Goal: Task Accomplishment & Management: Use online tool/utility

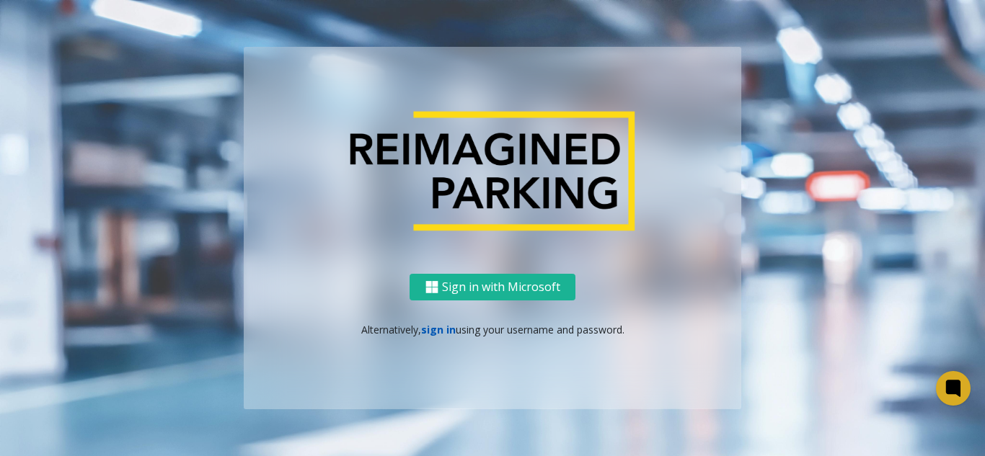
click at [430, 335] on link "sign in" at bounding box center [438, 330] width 35 height 14
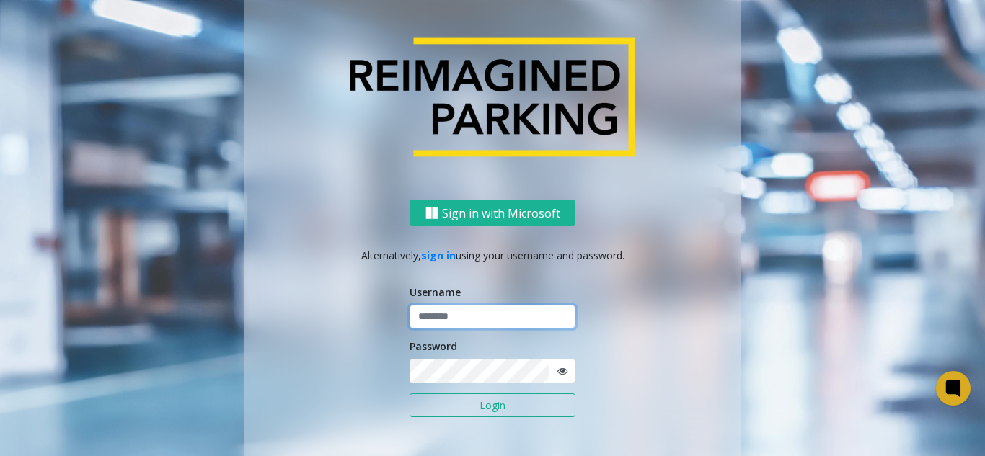
click at [453, 317] on input "text" at bounding box center [493, 317] width 166 height 25
paste input "**********"
type input "**********"
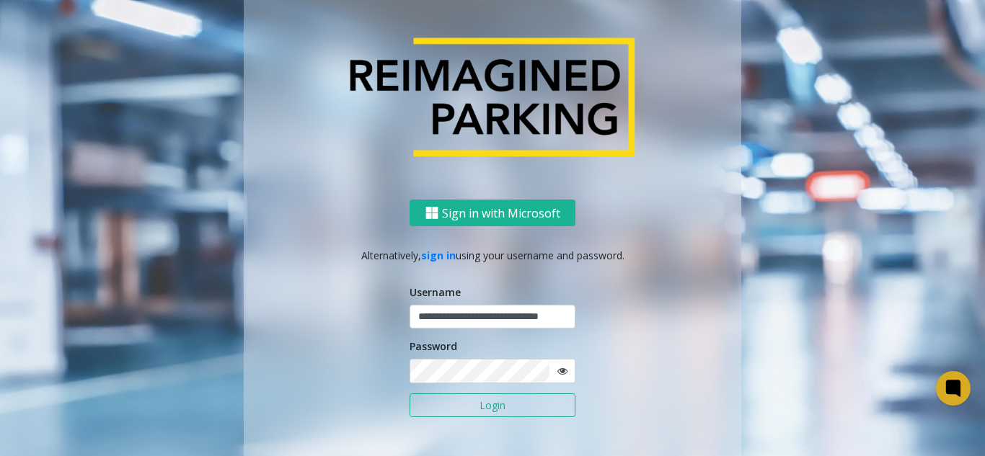
click at [470, 417] on button "Login" at bounding box center [493, 406] width 166 height 25
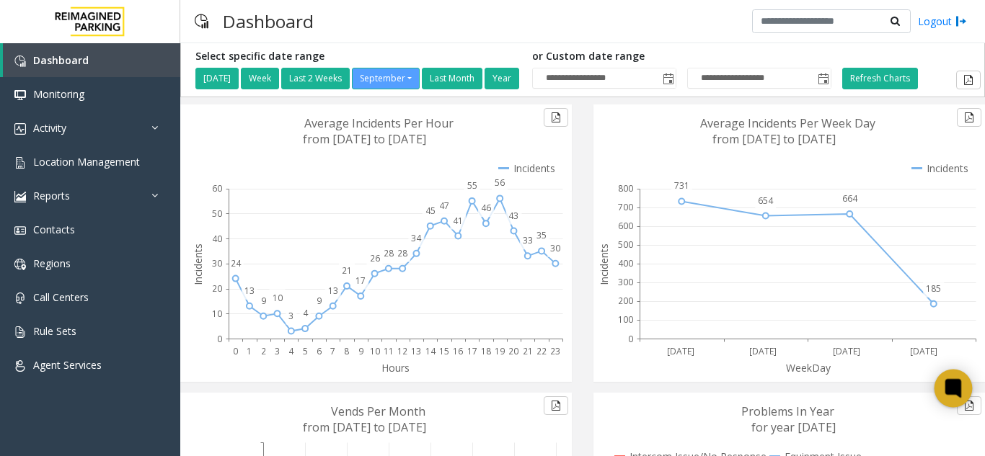
click at [949, 380] on icon at bounding box center [953, 388] width 16 height 19
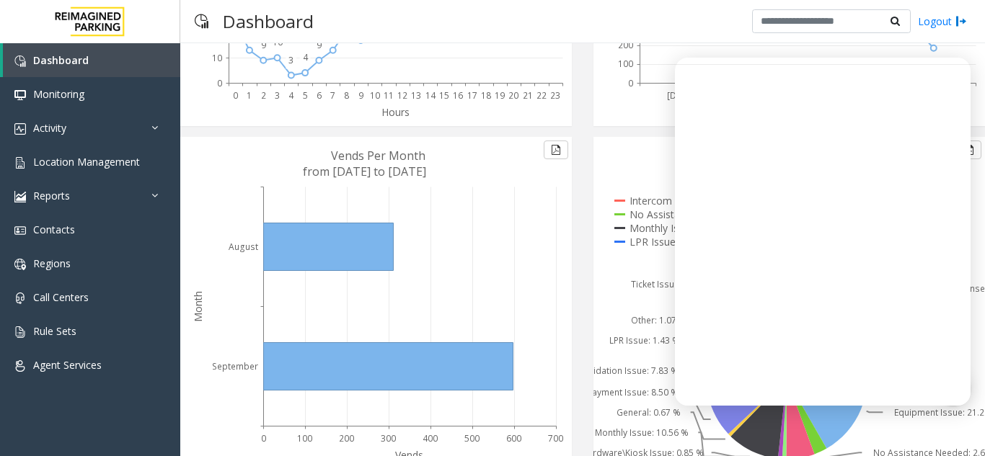
scroll to position [328, 0]
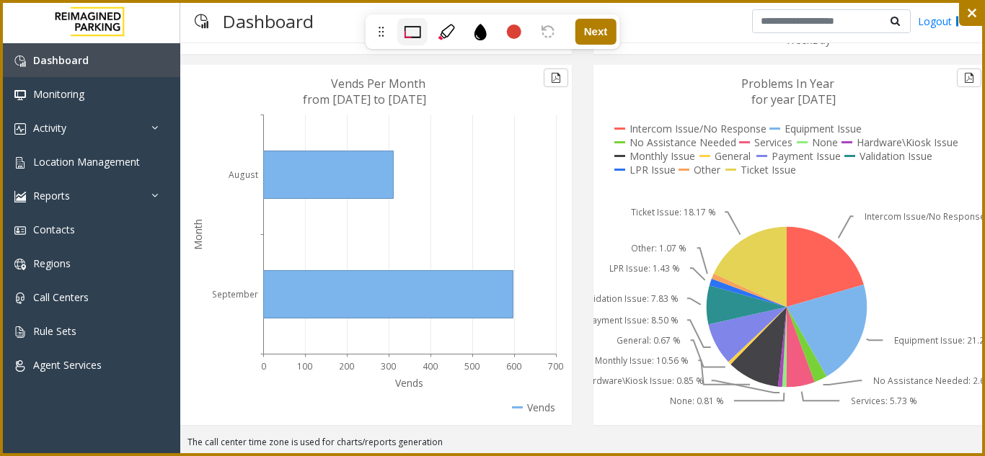
click at [441, 30] on icon at bounding box center [446, 32] width 17 height 17
click at [343, 115] on icon at bounding box center [492, 228] width 985 height 456
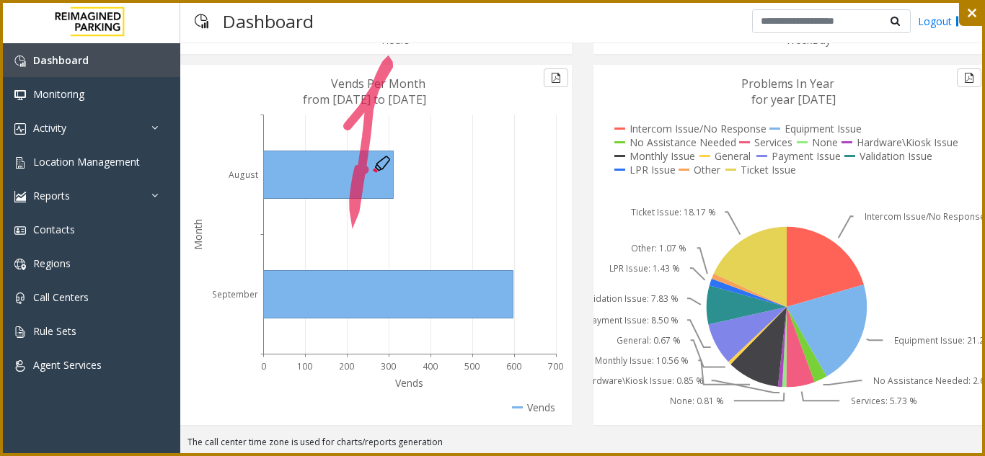
drag, startPoint x: 348, startPoint y: 126, endPoint x: 429, endPoint y: 217, distance: 122.1
click at [429, 217] on icon at bounding box center [492, 228] width 985 height 456
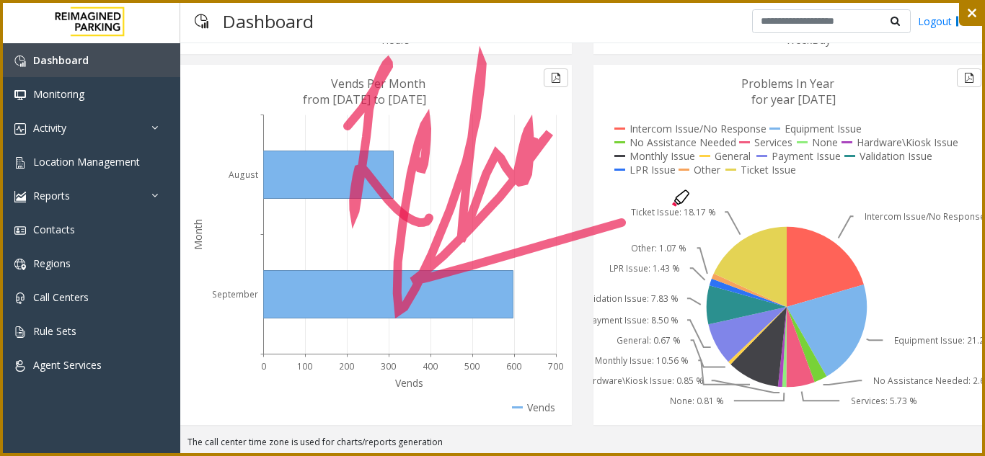
drag, startPoint x: 420, startPoint y: 168, endPoint x: 746, endPoint y: 186, distance: 327.2
click at [746, 186] on icon at bounding box center [492, 228] width 985 height 456
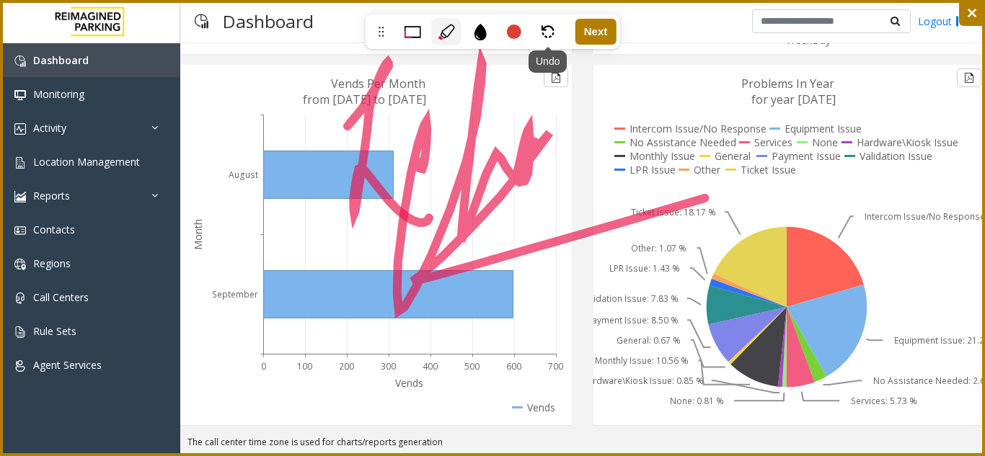
click at [550, 21] on div "Undo" at bounding box center [548, 31] width 30 height 27
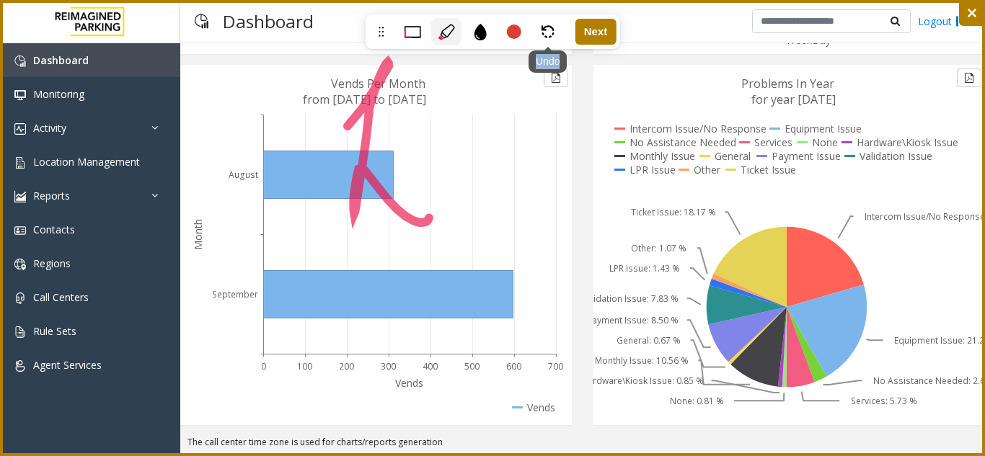
click at [550, 21] on div "Undo" at bounding box center [548, 31] width 30 height 27
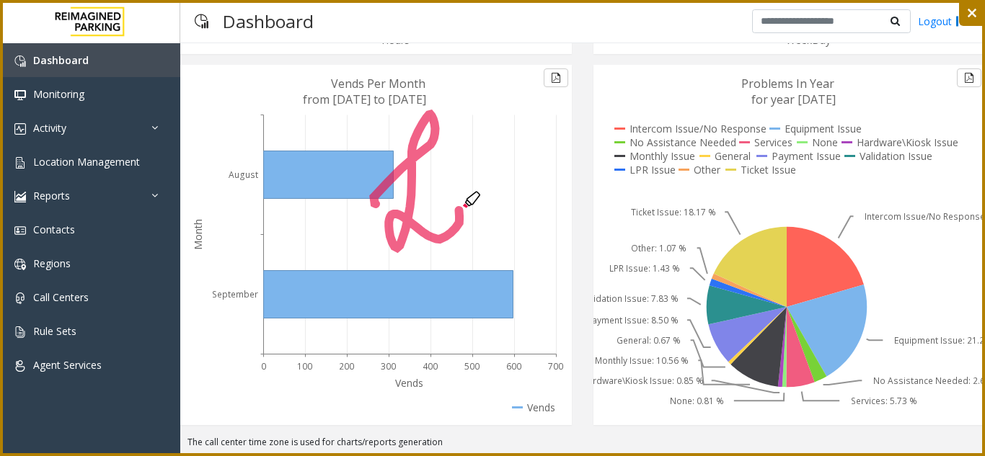
drag, startPoint x: 376, startPoint y: 204, endPoint x: 459, endPoint y: 210, distance: 83.1
click at [459, 210] on icon at bounding box center [492, 228] width 985 height 456
drag, startPoint x: 469, startPoint y: 169, endPoint x: 477, endPoint y: 153, distance: 18.4
click at [477, 153] on icon at bounding box center [492, 228] width 985 height 456
drag, startPoint x: 472, startPoint y: 169, endPoint x: 512, endPoint y: 148, distance: 45.5
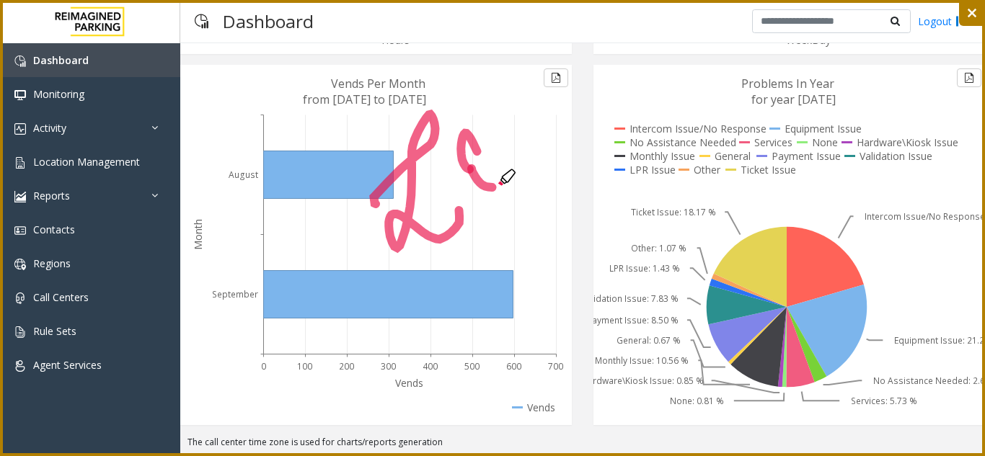
click at [512, 148] on icon at bounding box center [492, 228] width 985 height 456
drag, startPoint x: 478, startPoint y: 167, endPoint x: 500, endPoint y: 150, distance: 27.7
click at [500, 150] on icon at bounding box center [492, 228] width 985 height 456
drag, startPoint x: 488, startPoint y: 140, endPoint x: 542, endPoint y: 118, distance: 58.3
click at [542, 118] on icon at bounding box center [492, 228] width 985 height 456
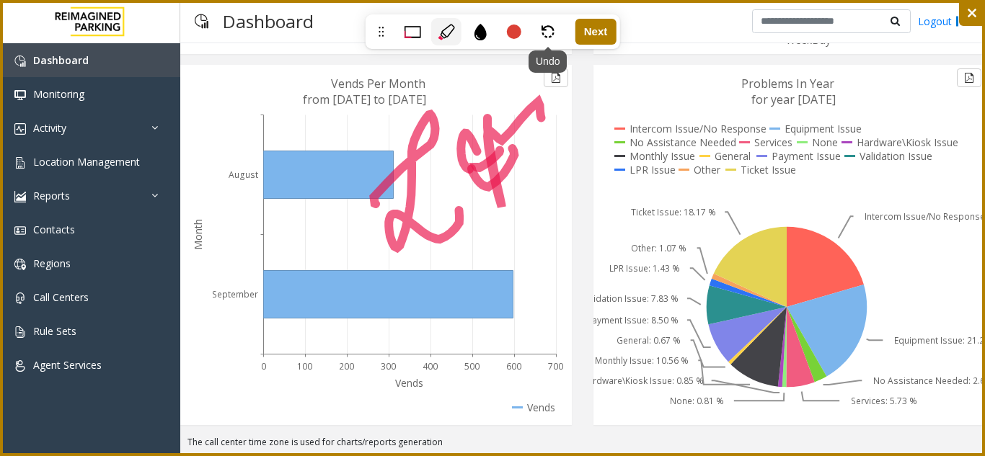
click at [547, 22] on div "Undo" at bounding box center [548, 31] width 30 height 27
click at [544, 21] on div "Undo" at bounding box center [548, 31] width 30 height 27
click at [543, 32] on icon at bounding box center [548, 31] width 13 height 13
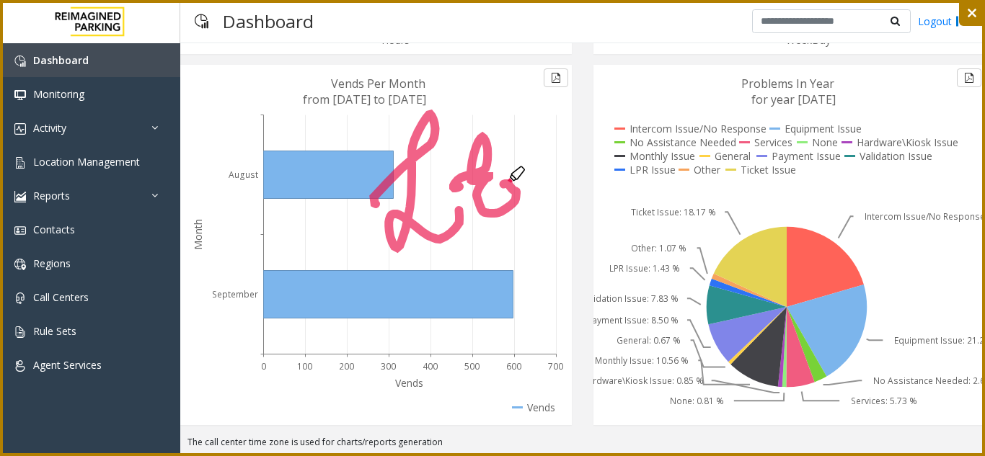
drag, startPoint x: 457, startPoint y: 188, endPoint x: 503, endPoint y: 185, distance: 46.3
click at [503, 185] on icon at bounding box center [492, 228] width 985 height 456
drag, startPoint x: 509, startPoint y: 136, endPoint x: 576, endPoint y: 150, distance: 68.5
click at [576, 150] on icon at bounding box center [492, 228] width 985 height 456
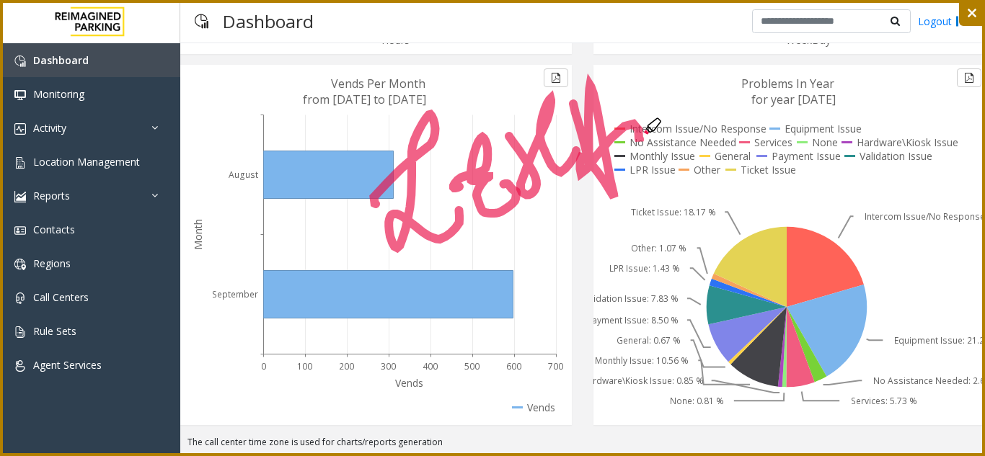
drag, startPoint x: 578, startPoint y: 124, endPoint x: 640, endPoint y: 128, distance: 61.4
click at [640, 128] on icon at bounding box center [492, 228] width 985 height 456
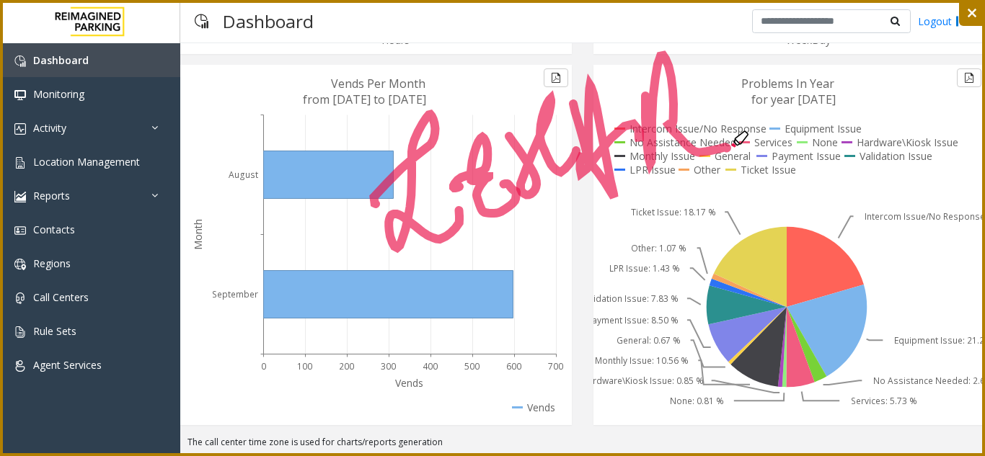
drag, startPoint x: 645, startPoint y: 96, endPoint x: 676, endPoint y: 219, distance: 127.0
click at [725, 156] on icon at bounding box center [492, 228] width 985 height 456
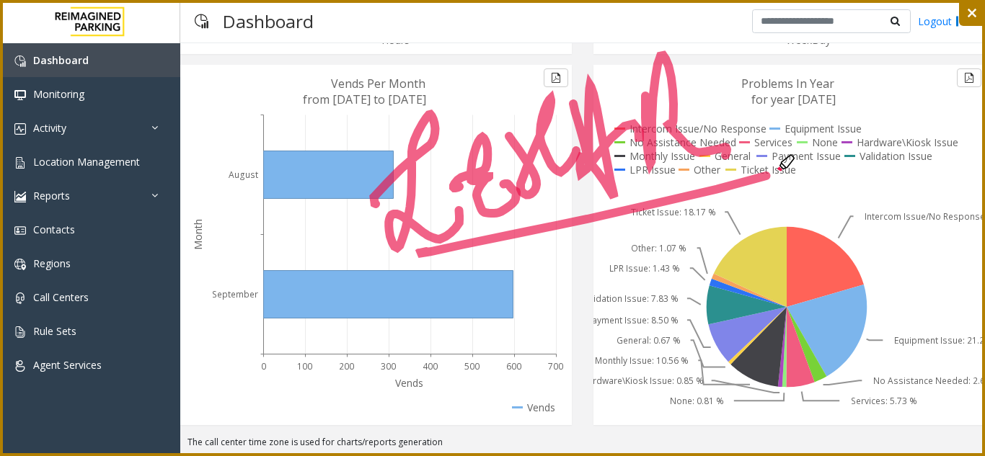
drag, startPoint x: 416, startPoint y: 254, endPoint x: 773, endPoint y: 173, distance: 366.0
click at [773, 173] on icon at bounding box center [492, 228] width 985 height 456
drag, startPoint x: 703, startPoint y: 76, endPoint x: 769, endPoint y: 182, distance: 124.1
click at [769, 182] on icon at bounding box center [492, 228] width 985 height 456
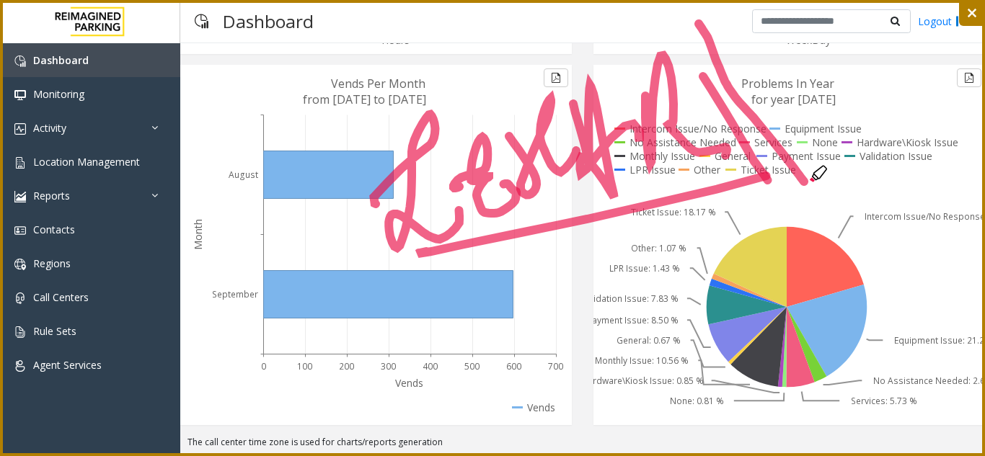
drag, startPoint x: 699, startPoint y: 24, endPoint x: 819, endPoint y: 203, distance: 216.2
click at [819, 203] on icon at bounding box center [492, 228] width 985 height 456
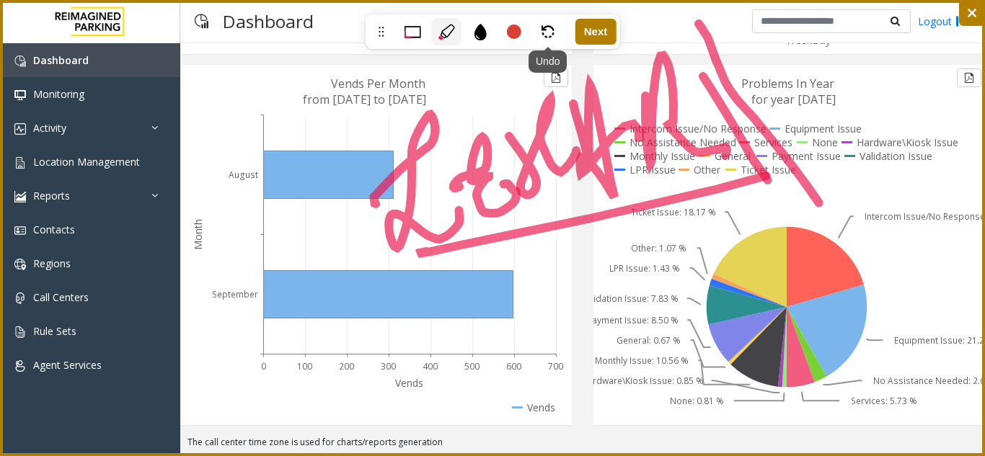
click at [544, 27] on icon at bounding box center [548, 31] width 13 height 13
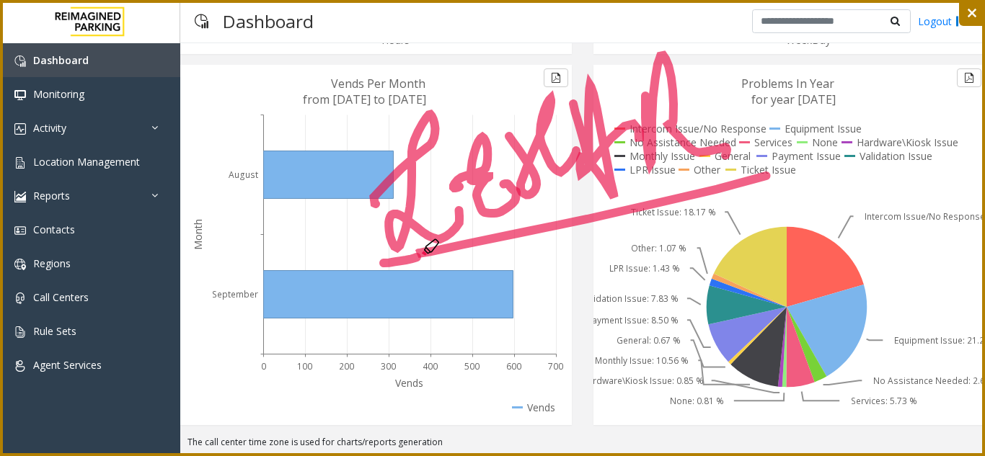
drag, startPoint x: 384, startPoint y: 263, endPoint x: 418, endPoint y: 257, distance: 34.4
click at [418, 257] on icon at bounding box center [492, 228] width 985 height 456
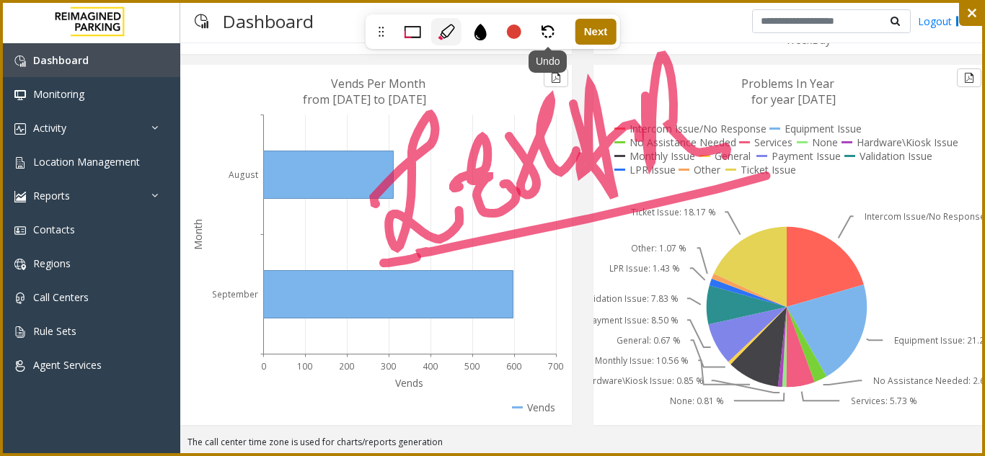
click at [550, 40] on div "Undo" at bounding box center [548, 31] width 30 height 27
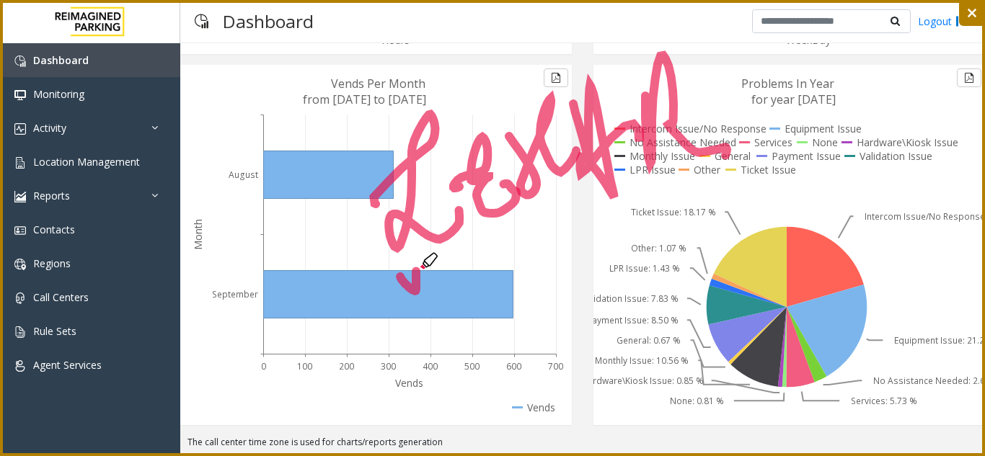
drag, startPoint x: 400, startPoint y: 277, endPoint x: 416, endPoint y: 271, distance: 16.9
click at [416, 271] on icon at bounding box center [492, 228] width 985 height 456
drag, startPoint x: 425, startPoint y: 274, endPoint x: 451, endPoint y: 269, distance: 25.7
click at [451, 269] on icon at bounding box center [492, 228] width 985 height 456
drag, startPoint x: 381, startPoint y: 309, endPoint x: 476, endPoint y: 309, distance: 95.2
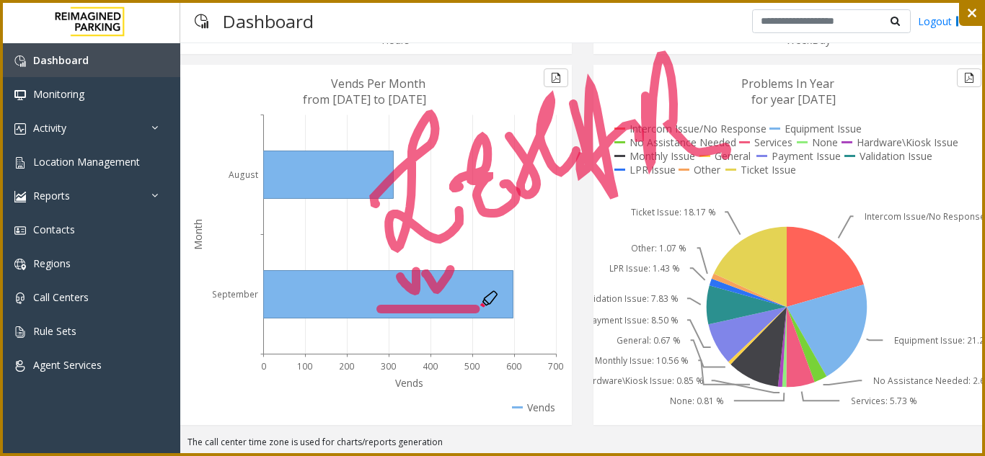
click at [476, 309] on icon at bounding box center [492, 228] width 985 height 456
drag, startPoint x: 408, startPoint y: 270, endPoint x: 486, endPoint y: 269, distance: 77.9
click at [486, 269] on icon at bounding box center [492, 228] width 985 height 456
drag, startPoint x: 486, startPoint y: 268, endPoint x: 386, endPoint y: 267, distance: 100.3
click at [386, 267] on icon at bounding box center [492, 228] width 985 height 456
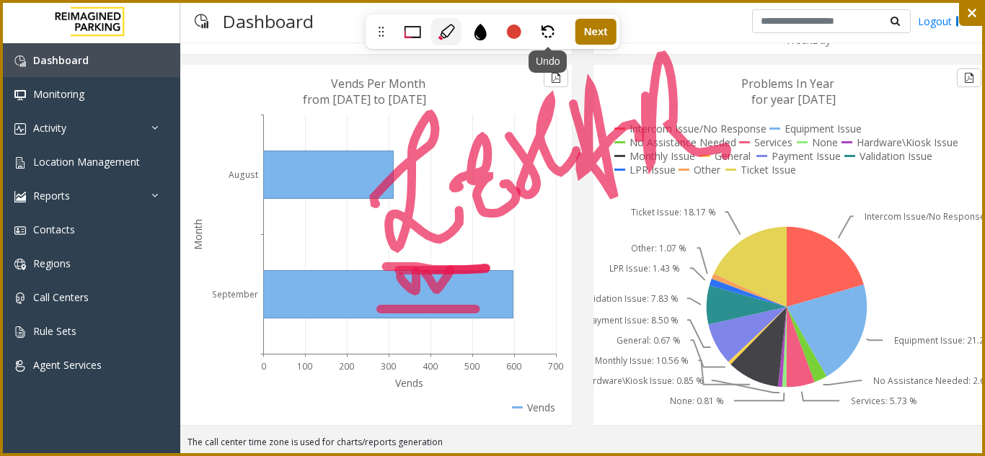
click at [544, 31] on icon at bounding box center [548, 31] width 13 height 13
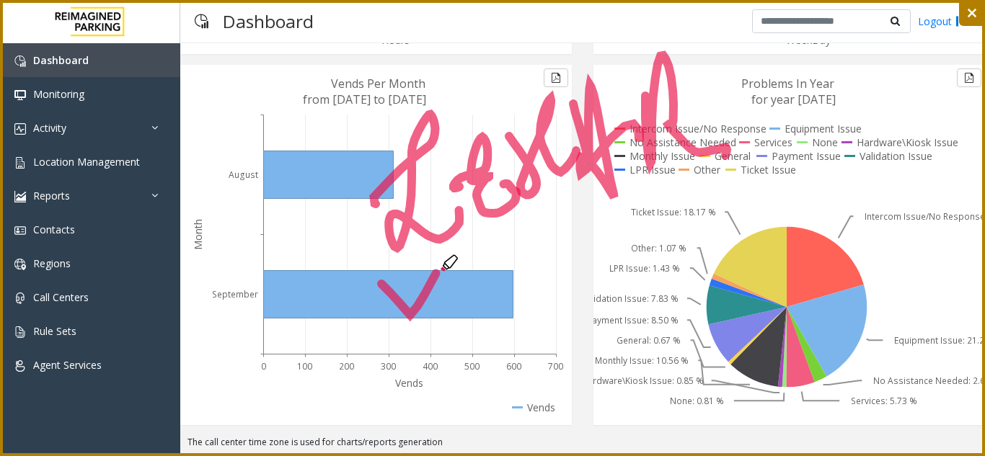
drag, startPoint x: 381, startPoint y: 284, endPoint x: 436, endPoint y: 273, distance: 55.9
click at [436, 273] on icon at bounding box center [492, 228] width 985 height 456
drag, startPoint x: 483, startPoint y: 270, endPoint x: 546, endPoint y: 247, distance: 66.9
click at [546, 247] on icon at bounding box center [492, 228] width 985 height 456
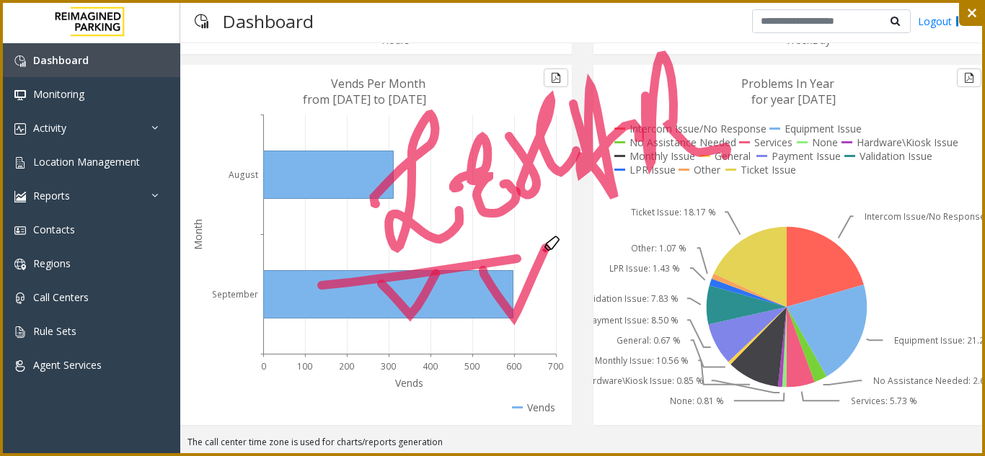
drag, startPoint x: 322, startPoint y: 286, endPoint x: 602, endPoint y: 237, distance: 284.8
click at [602, 237] on icon at bounding box center [492, 228] width 985 height 456
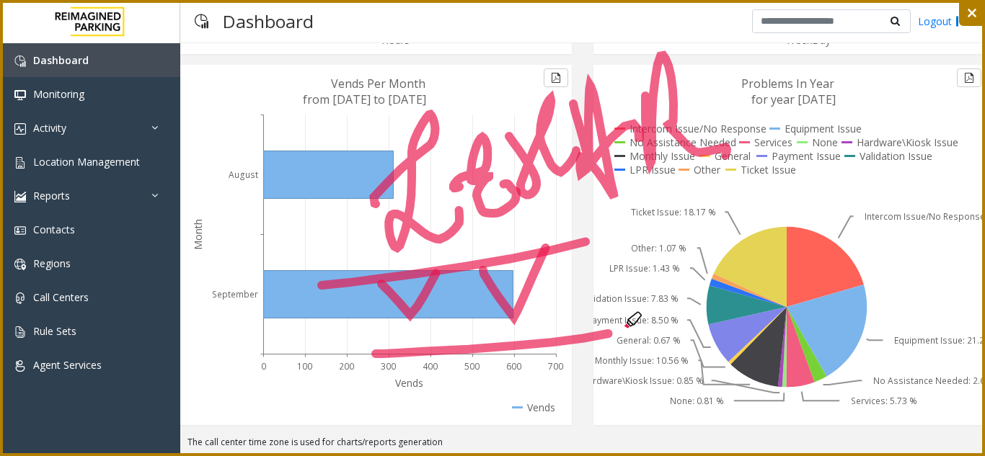
drag, startPoint x: 441, startPoint y: 351, endPoint x: 620, endPoint y: 330, distance: 180.1
click at [620, 330] on icon at bounding box center [492, 228] width 985 height 456
drag, startPoint x: 480, startPoint y: 277, endPoint x: 548, endPoint y: 227, distance: 84.7
click at [548, 227] on icon at bounding box center [492, 228] width 985 height 456
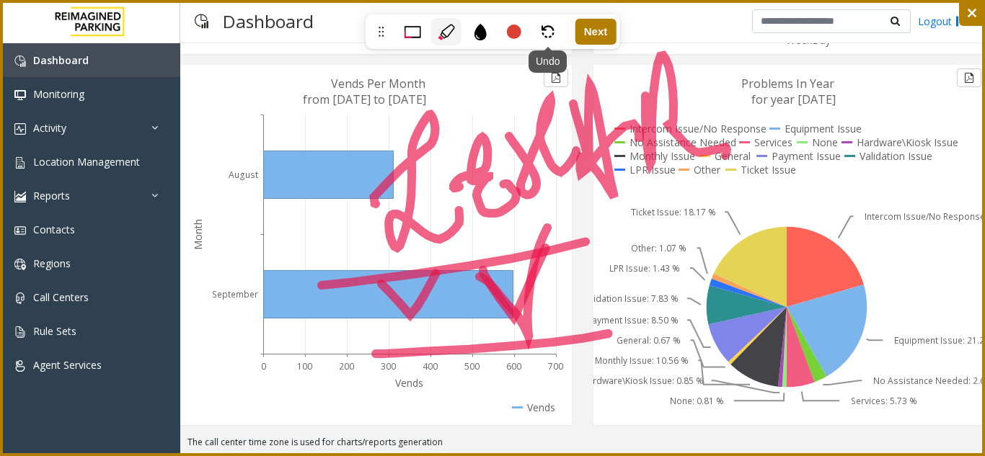
click at [548, 36] on icon at bounding box center [548, 31] width 13 height 13
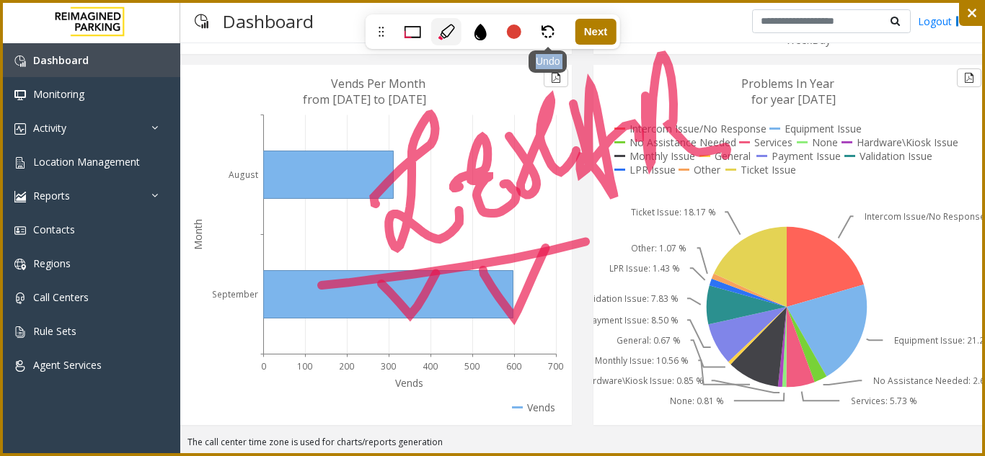
click at [548, 36] on icon at bounding box center [548, 31] width 13 height 13
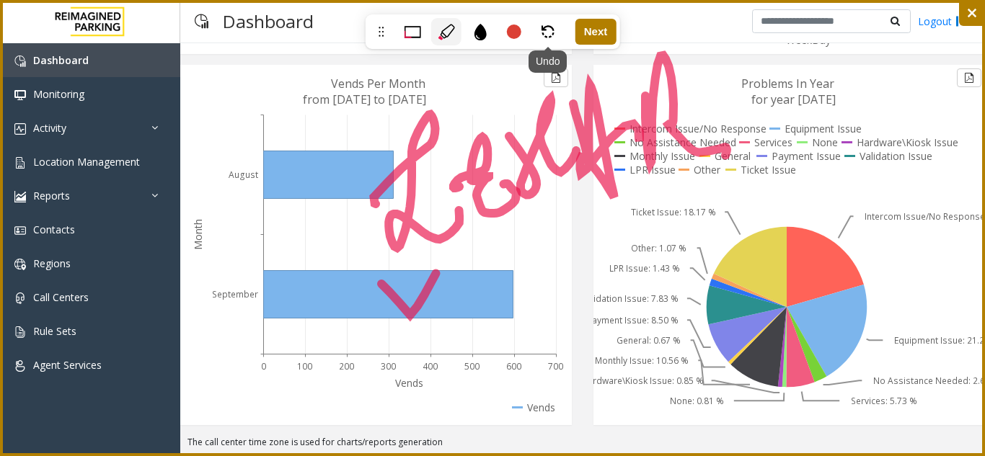
click at [563, 39] on div "Undo" at bounding box center [548, 31] width 30 height 27
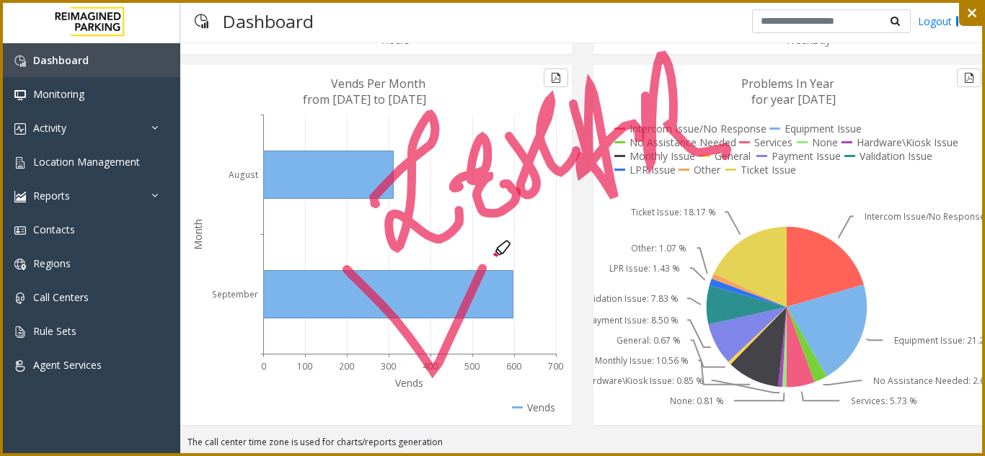
drag, startPoint x: 347, startPoint y: 270, endPoint x: 498, endPoint y: 248, distance: 153.0
click at [498, 248] on icon at bounding box center [492, 228] width 985 height 456
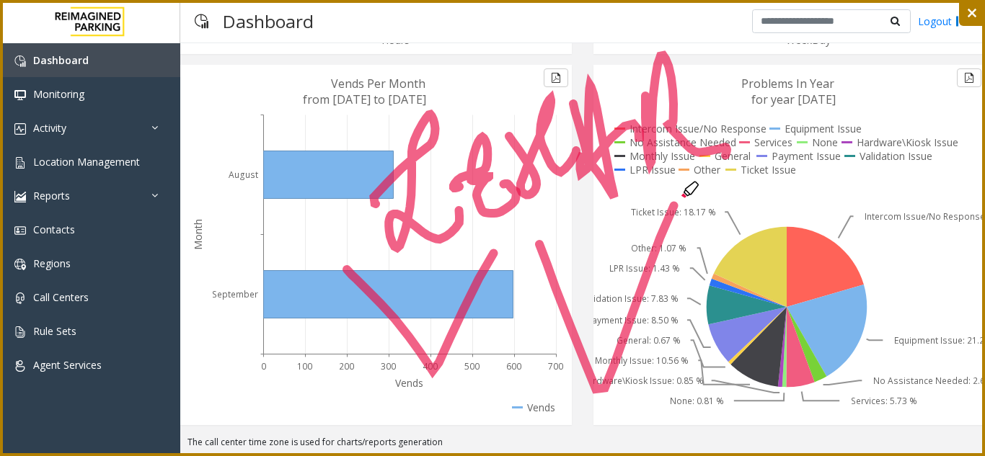
drag, startPoint x: 543, startPoint y: 254, endPoint x: 677, endPoint y: 200, distance: 144.6
click at [677, 200] on icon at bounding box center [492, 228] width 985 height 456
drag, startPoint x: 780, startPoint y: 184, endPoint x: 833, endPoint y: 274, distance: 104.4
click at [833, 274] on icon at bounding box center [492, 228] width 985 height 456
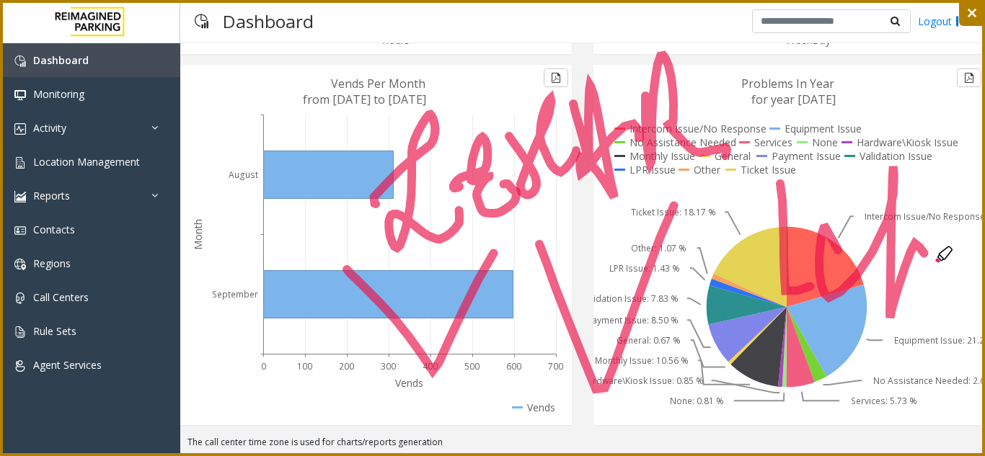
drag, startPoint x: 838, startPoint y: 250, endPoint x: 963, endPoint y: 255, distance: 124.8
click at [963, 257] on icon at bounding box center [492, 228] width 985 height 456
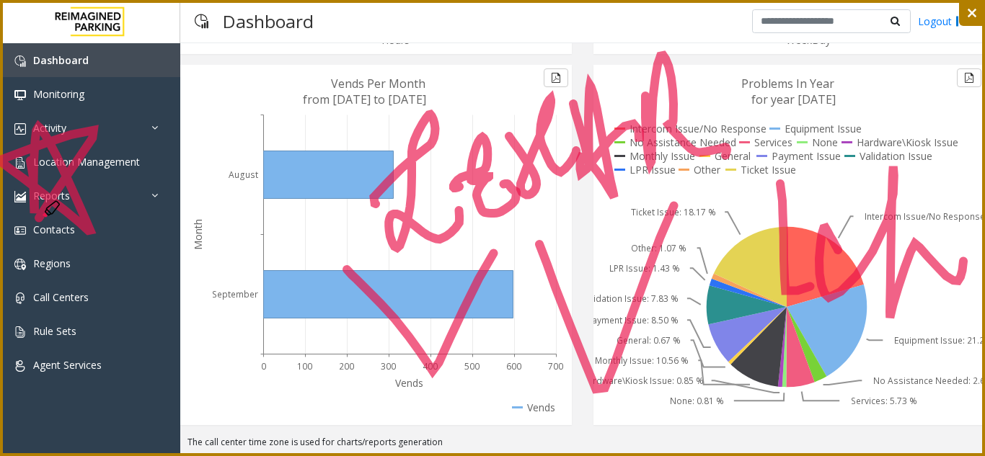
drag, startPoint x: 30, startPoint y: 161, endPoint x: 38, endPoint y: 219, distance: 59.0
click at [38, 219] on icon at bounding box center [492, 228] width 985 height 456
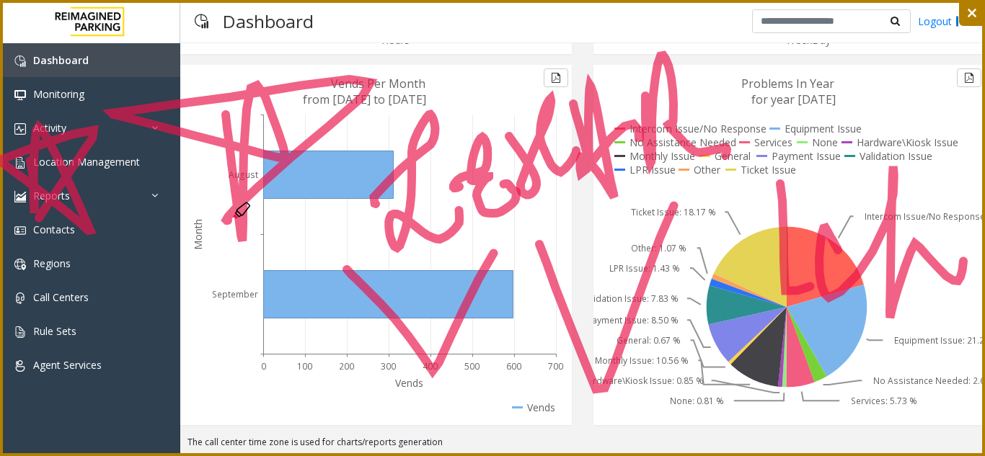
drag, startPoint x: 243, startPoint y: 249, endPoint x: 229, endPoint y: 221, distance: 31.6
click at [229, 221] on icon at bounding box center [492, 228] width 985 height 456
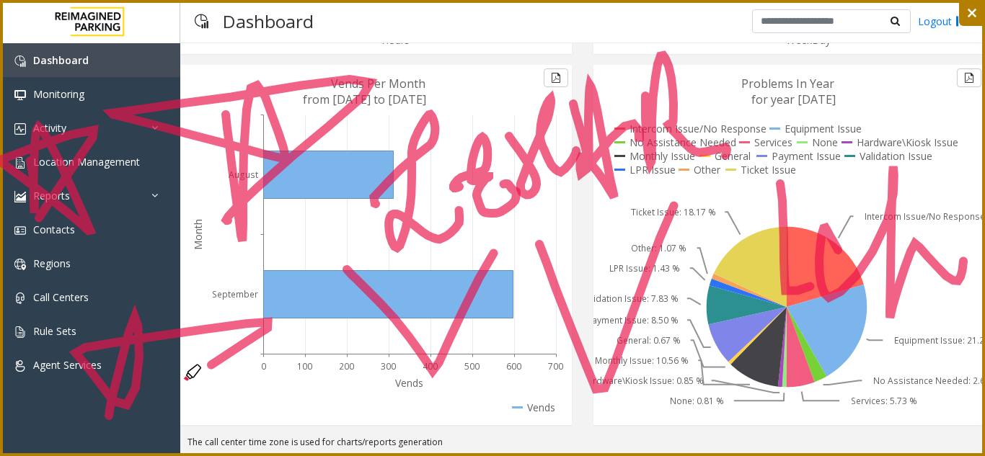
drag, startPoint x: 134, startPoint y: 316, endPoint x: 48, endPoint y: 468, distance: 174.7
click at [48, 456] on html "**********" at bounding box center [492, 228] width 985 height 456
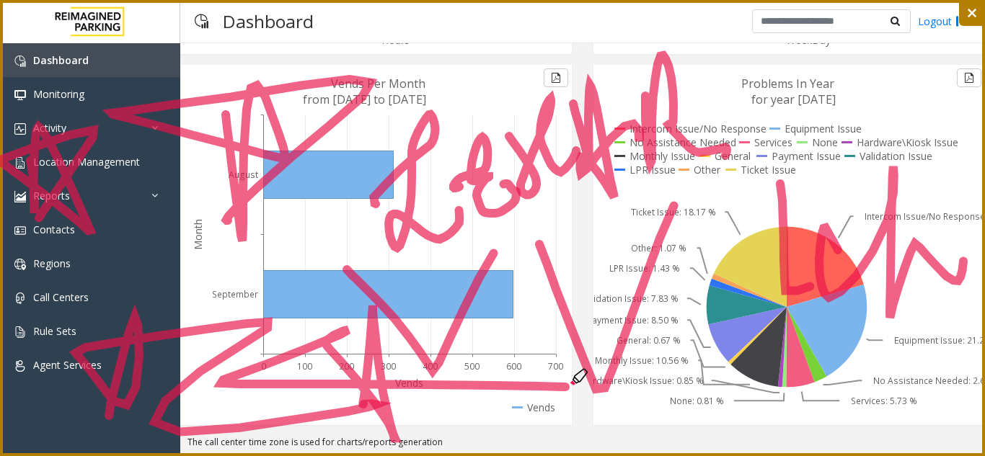
drag, startPoint x: 363, startPoint y: 405, endPoint x: 566, endPoint y: 387, distance: 203.4
click at [566, 387] on icon at bounding box center [492, 228] width 985 height 456
click at [534, 361] on icon at bounding box center [492, 228] width 985 height 456
drag, startPoint x: 458, startPoint y: 239, endPoint x: 521, endPoint y: 241, distance: 62.8
click at [521, 241] on icon at bounding box center [492, 228] width 985 height 456
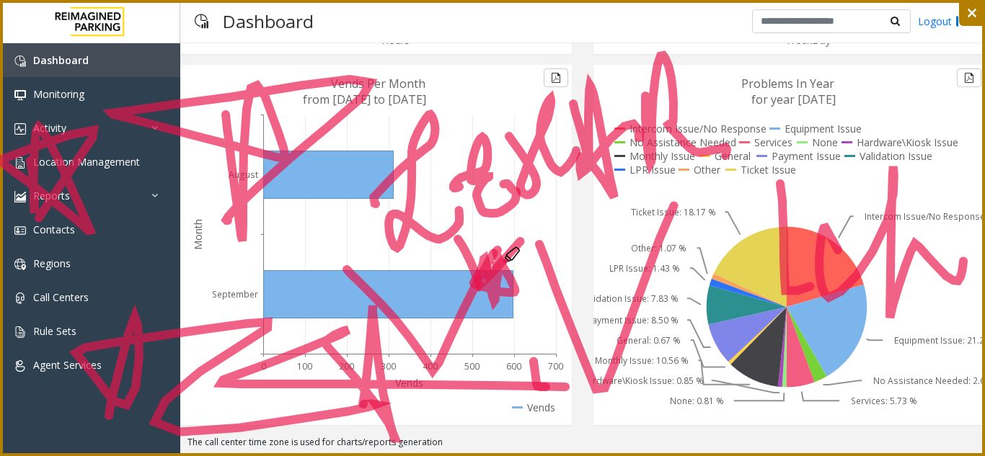
drag, startPoint x: 497, startPoint y: 251, endPoint x: 498, endPoint y: 265, distance: 14.5
click at [498, 265] on icon at bounding box center [492, 228] width 985 height 456
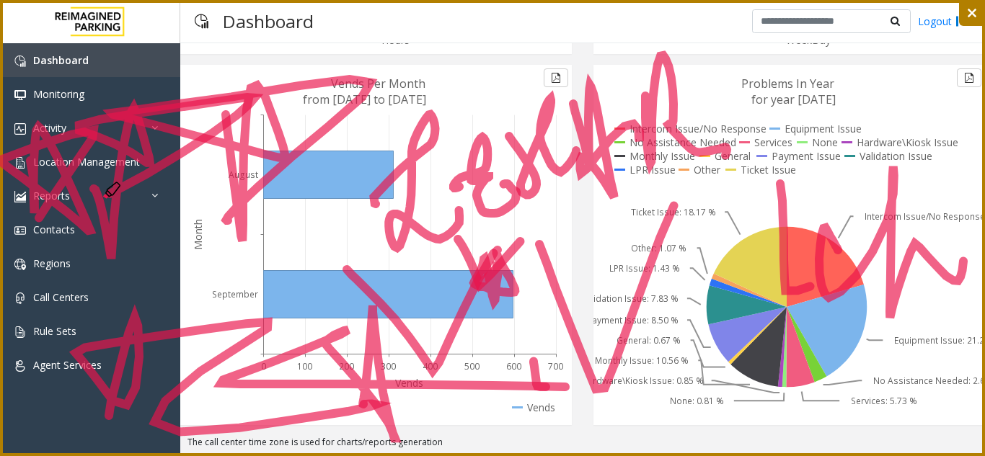
drag, startPoint x: 94, startPoint y: 189, endPoint x: 91, endPoint y: 208, distance: 19.0
click at [91, 208] on icon at bounding box center [492, 228] width 985 height 456
drag, startPoint x: 150, startPoint y: 220, endPoint x: 180, endPoint y: 300, distance: 85.6
click at [180, 300] on icon at bounding box center [492, 228] width 985 height 456
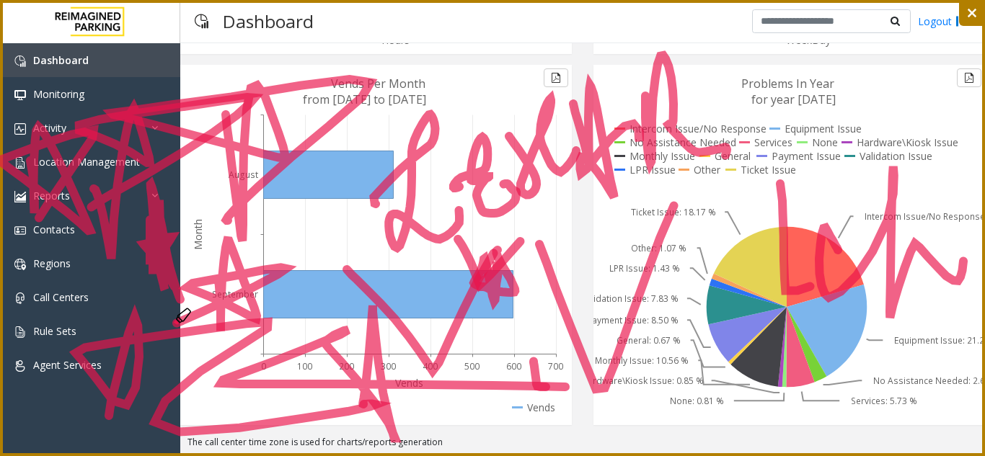
drag, startPoint x: 218, startPoint y: 281, endPoint x: 164, endPoint y: 330, distance: 72.5
click at [164, 330] on icon at bounding box center [492, 228] width 985 height 456
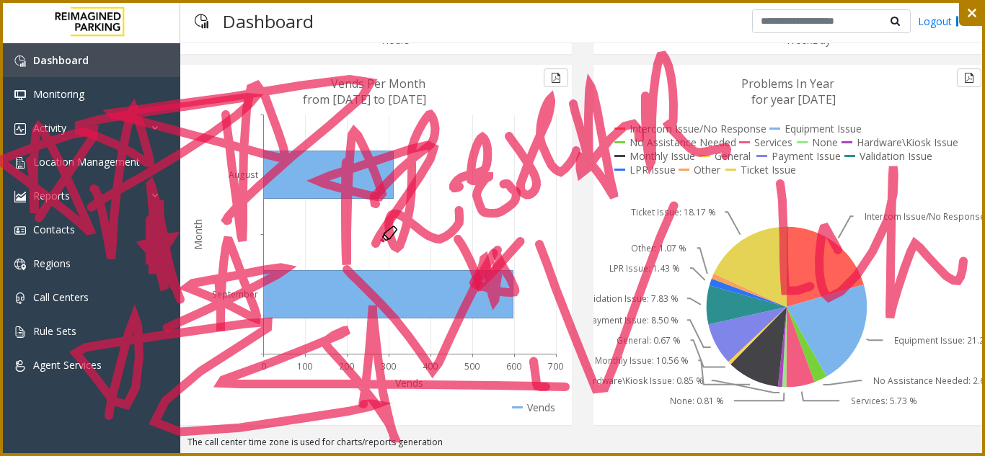
drag, startPoint x: 346, startPoint y: 162, endPoint x: 376, endPoint y: 244, distance: 87.4
click at [376, 244] on icon at bounding box center [492, 228] width 985 height 456
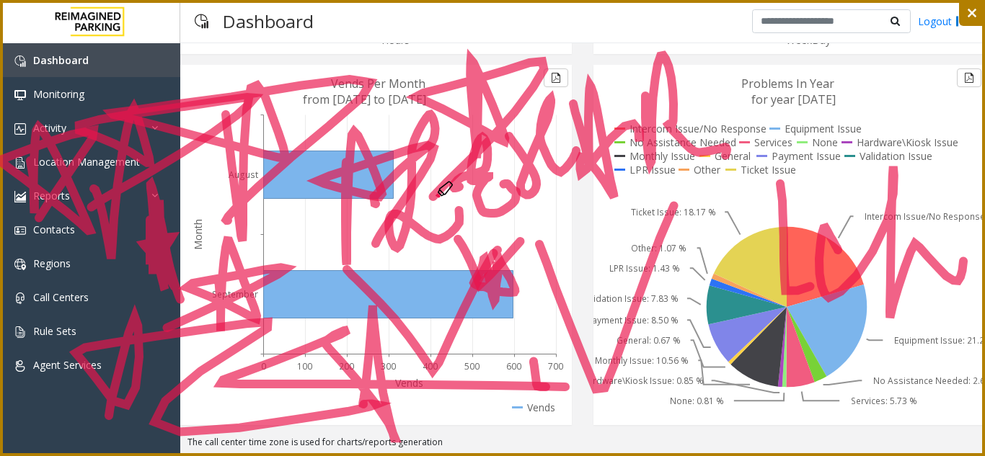
drag, startPoint x: 478, startPoint y: 76, endPoint x: 431, endPoint y: 200, distance: 131.9
click at [431, 200] on icon at bounding box center [492, 228] width 985 height 456
drag, startPoint x: 43, startPoint y: 273, endPoint x: 35, endPoint y: 339, distance: 66.1
click at [35, 339] on icon at bounding box center [492, 228] width 985 height 456
drag, startPoint x: 50, startPoint y: 286, endPoint x: 21, endPoint y: 283, distance: 29.0
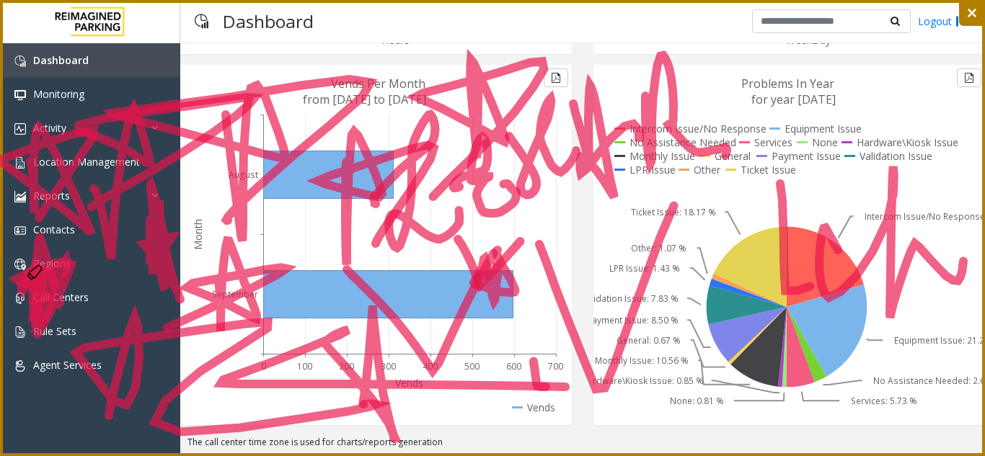
click at [21, 283] on icon at bounding box center [492, 228] width 985 height 456
drag, startPoint x: 401, startPoint y: 395, endPoint x: 301, endPoint y: 471, distance: 125.6
click at [301, 456] on html "**********" at bounding box center [492, 228] width 985 height 456
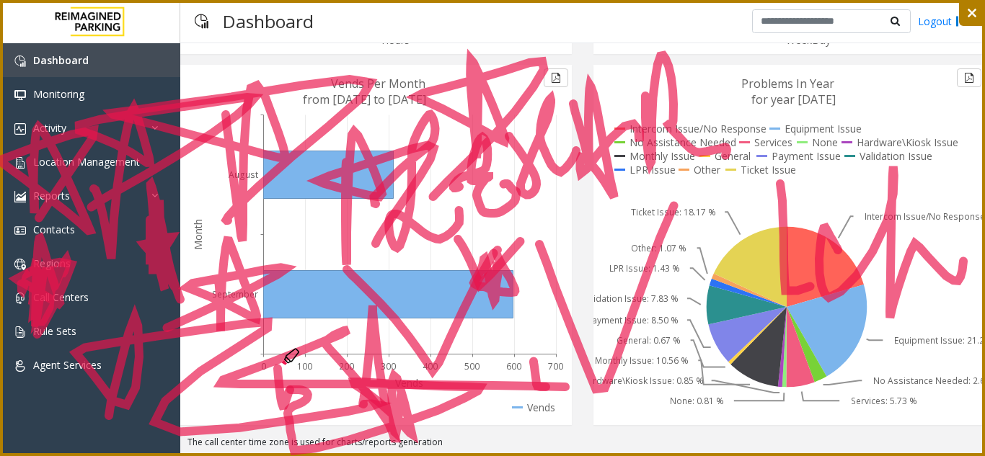
drag, startPoint x: 290, startPoint y: 390, endPoint x: 278, endPoint y: 364, distance: 28.7
click at [278, 364] on icon at bounding box center [492, 228] width 985 height 456
drag, startPoint x: 303, startPoint y: 263, endPoint x: 343, endPoint y: 309, distance: 60.9
click at [343, 309] on icon at bounding box center [492, 228] width 985 height 456
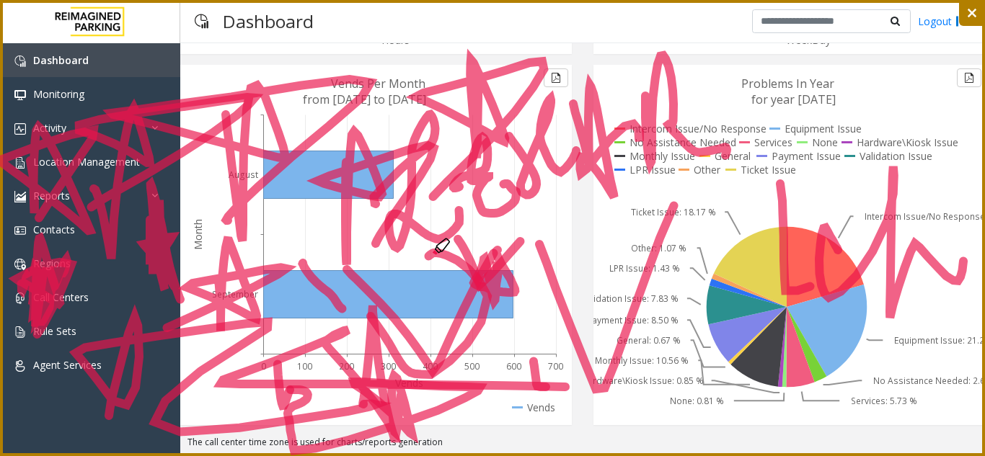
drag, startPoint x: 389, startPoint y: 345, endPoint x: 428, endPoint y: 257, distance: 96.2
click at [428, 257] on icon at bounding box center [492, 228] width 985 height 456
drag, startPoint x: 198, startPoint y: 384, endPoint x: 199, endPoint y: 405, distance: 20.9
click at [199, 405] on icon at bounding box center [492, 228] width 985 height 456
click at [200, 387] on icon at bounding box center [199, 387] width 43 height 40
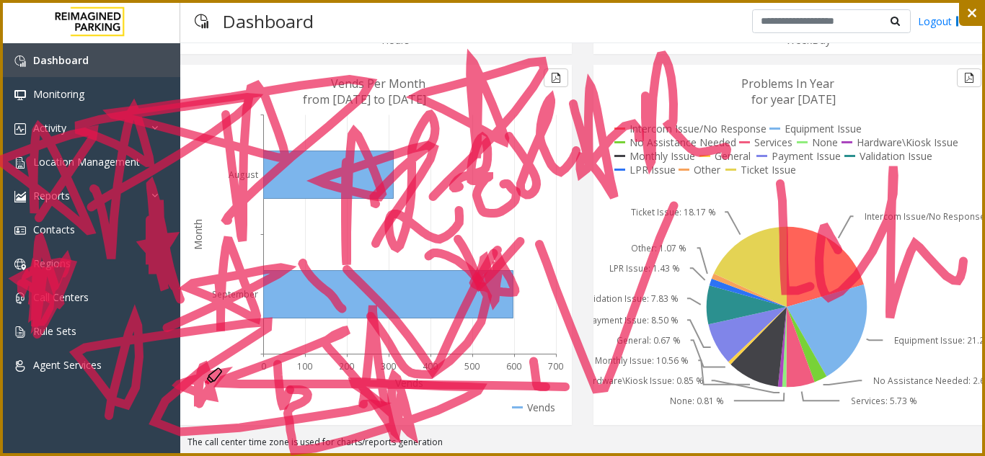
click at [200, 387] on icon at bounding box center [199, 387] width 43 height 40
click at [204, 384] on icon at bounding box center [492, 228] width 985 height 456
click at [206, 384] on icon at bounding box center [199, 387] width 43 height 40
drag, startPoint x: 205, startPoint y: 392, endPoint x: 205, endPoint y: 380, distance: 11.5
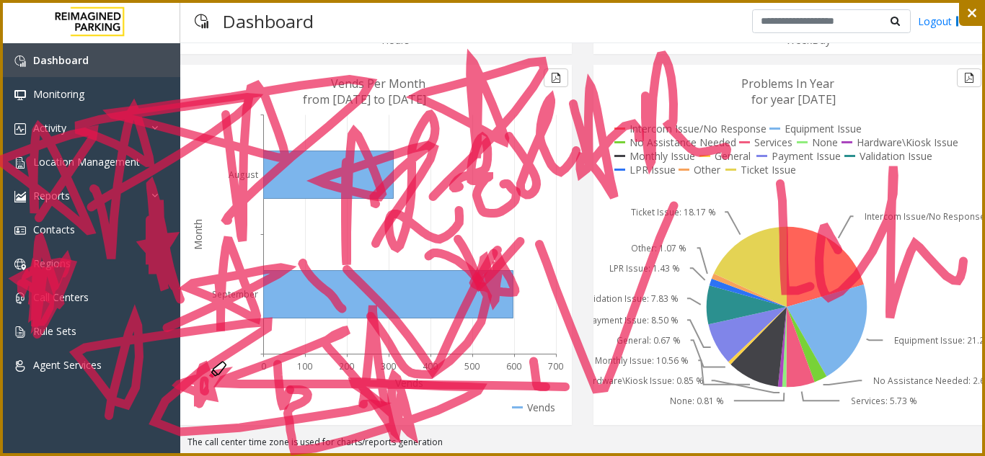
click at [205, 380] on icon at bounding box center [492, 228] width 985 height 456
drag, startPoint x: 187, startPoint y: 385, endPoint x: 198, endPoint y: 383, distance: 11.0
click at [198, 383] on icon at bounding box center [492, 228] width 985 height 456
drag, startPoint x: 666, startPoint y: 185, endPoint x: 683, endPoint y: 254, distance: 71.2
click at [683, 254] on icon at bounding box center [492, 228] width 985 height 456
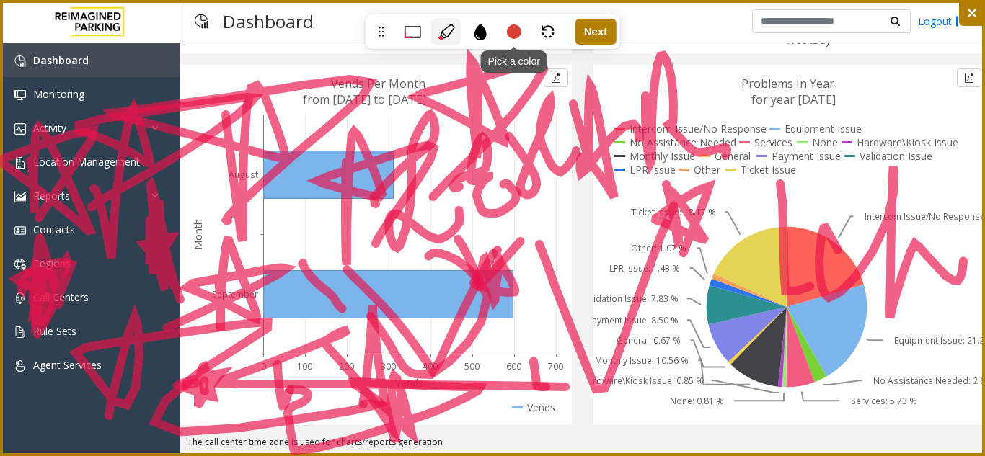
click at [516, 21] on div "Pick a color" at bounding box center [514, 31] width 30 height 27
click at [469, 63] on div at bounding box center [469, 65] width 14 height 14
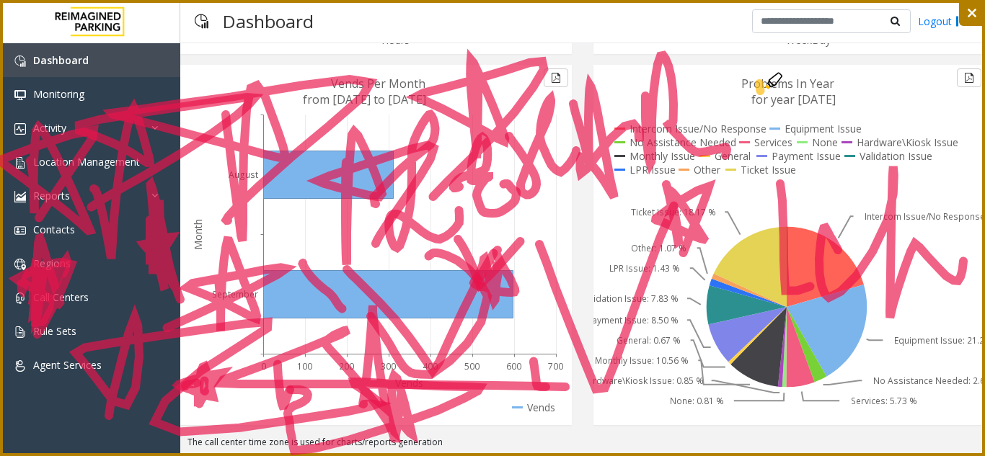
click at [761, 91] on icon at bounding box center [492, 228] width 985 height 456
click at [769, 97] on icon at bounding box center [492, 228] width 985 height 456
click at [774, 105] on icon at bounding box center [492, 228] width 985 height 456
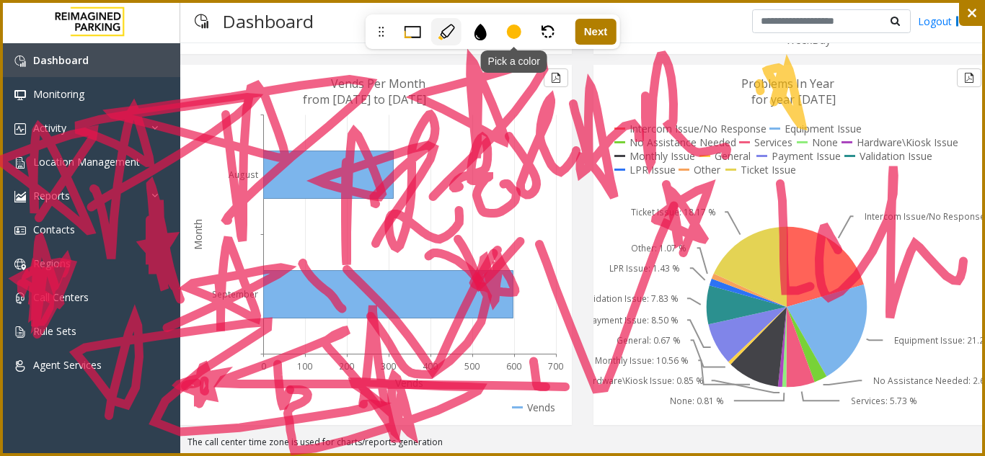
click at [513, 28] on div at bounding box center [514, 32] width 14 height 14
click at [493, 69] on div at bounding box center [492, 65] width 14 height 14
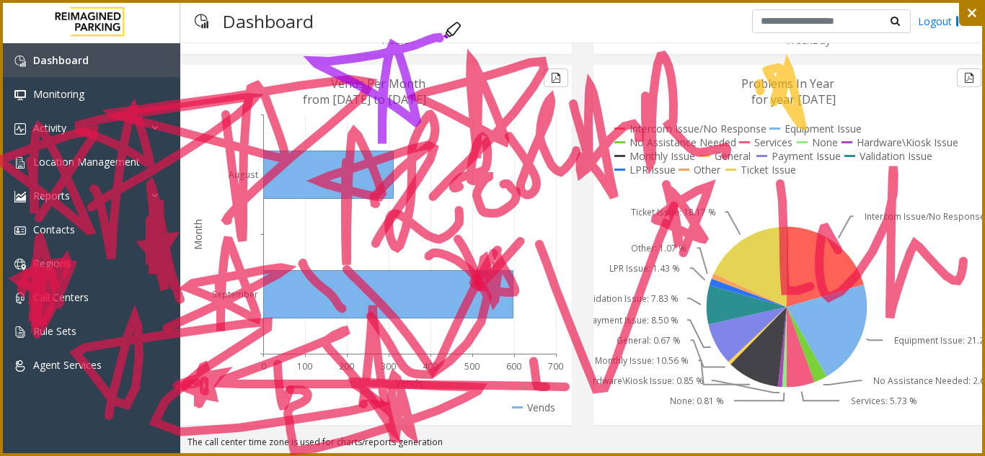
drag, startPoint x: 383, startPoint y: 89, endPoint x: 373, endPoint y: 140, distance: 51.5
click at [373, 140] on icon at bounding box center [492, 228] width 985 height 456
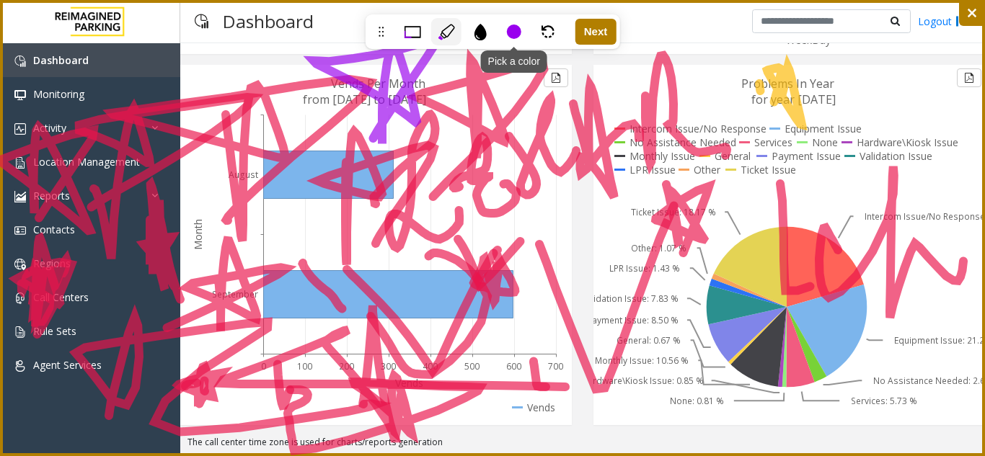
click at [519, 32] on div at bounding box center [514, 32] width 14 height 14
click at [517, 63] on div at bounding box center [515, 65] width 14 height 14
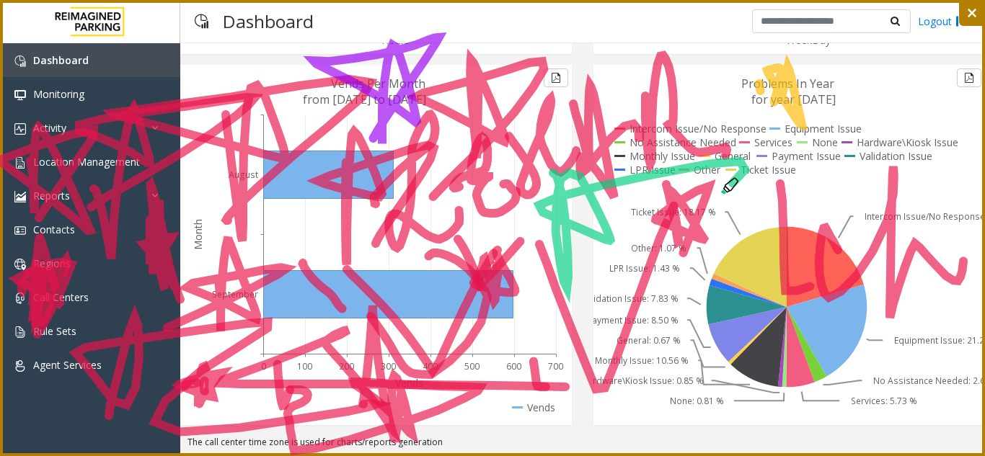
drag, startPoint x: 568, startPoint y: 273, endPoint x: 566, endPoint y: 296, distance: 23.2
click at [566, 296] on icon at bounding box center [492, 228] width 985 height 456
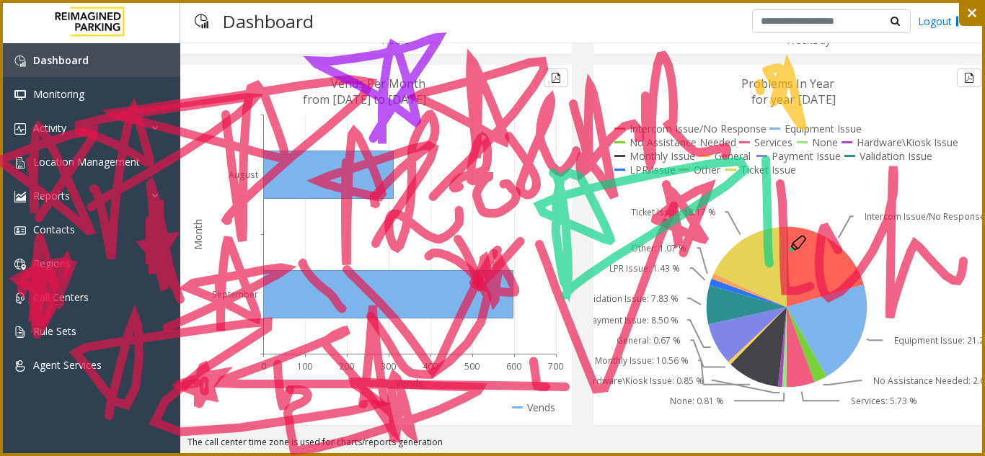
drag, startPoint x: 766, startPoint y: 160, endPoint x: 817, endPoint y: 224, distance: 82.1
click at [821, 239] on icon at bounding box center [492, 228] width 985 height 456
drag, startPoint x: 817, startPoint y: 228, endPoint x: 901, endPoint y: 154, distance: 111.9
click at [901, 179] on icon at bounding box center [492, 228] width 985 height 456
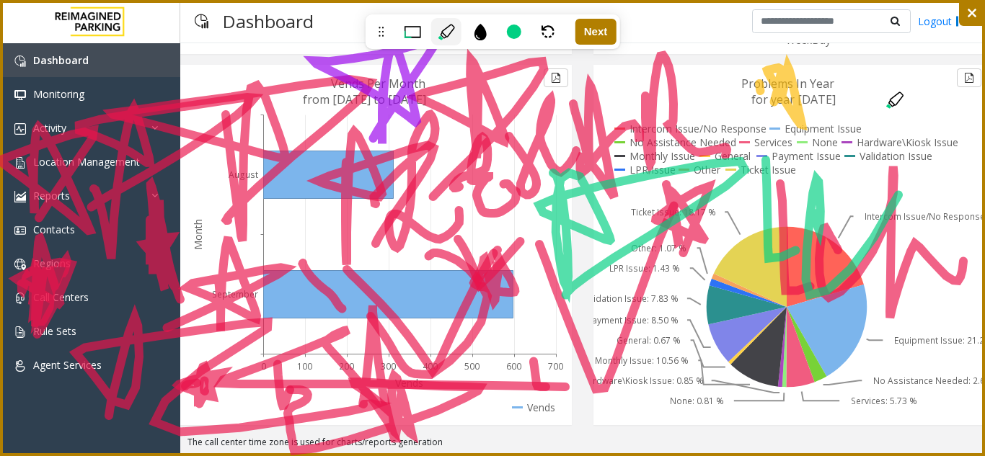
drag, startPoint x: 857, startPoint y: 234, endPoint x: 870, endPoint y: 228, distance: 14.5
click at [855, 216] on icon at bounding box center [492, 228] width 985 height 456
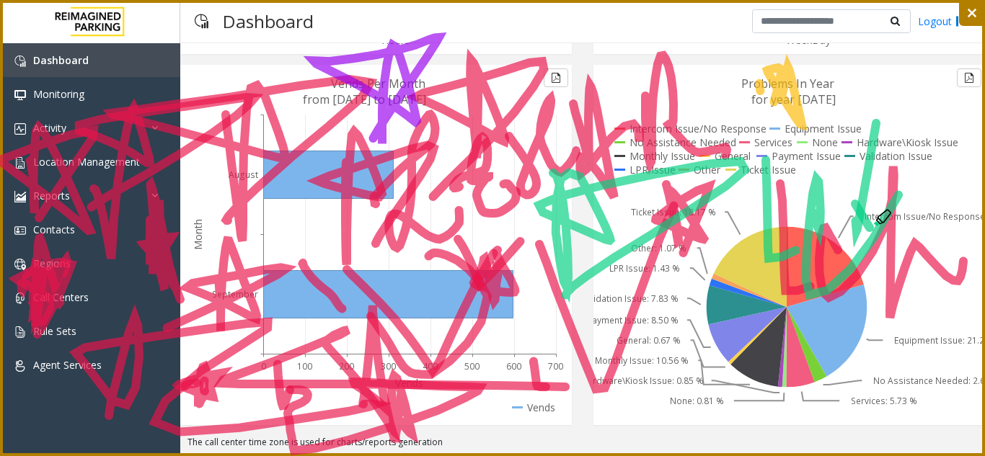
drag, startPoint x: 870, startPoint y: 228, endPoint x: 780, endPoint y: 272, distance: 99.7
click at [898, 217] on icon at bounding box center [492, 228] width 985 height 456
drag, startPoint x: 780, startPoint y: 272, endPoint x: 834, endPoint y: 252, distance: 56.8
click at [863, 262] on icon at bounding box center [492, 228] width 985 height 456
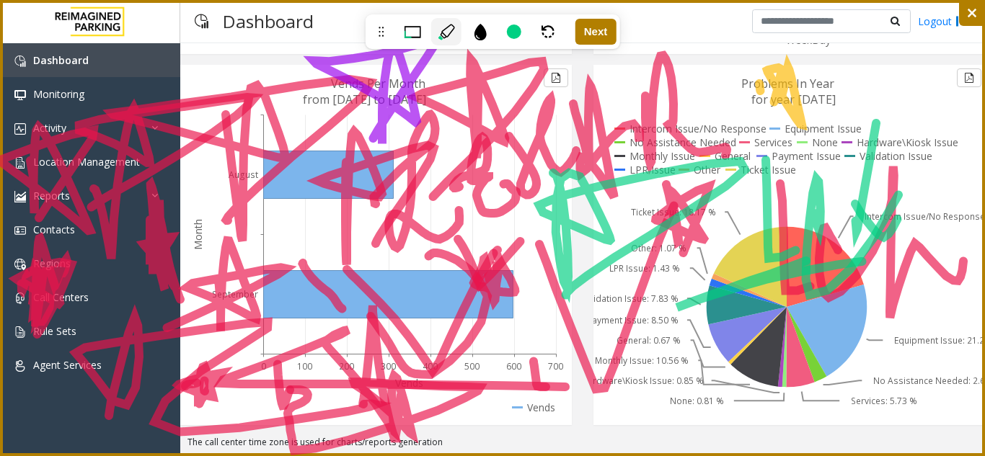
click at [520, 47] on div "Pick a color Undo Next" at bounding box center [493, 31] width 255 height 35
click at [516, 36] on div at bounding box center [514, 32] width 14 height 14
click at [438, 66] on div at bounding box center [492, 64] width 167 height 29
click at [441, 66] on div at bounding box center [446, 65] width 14 height 14
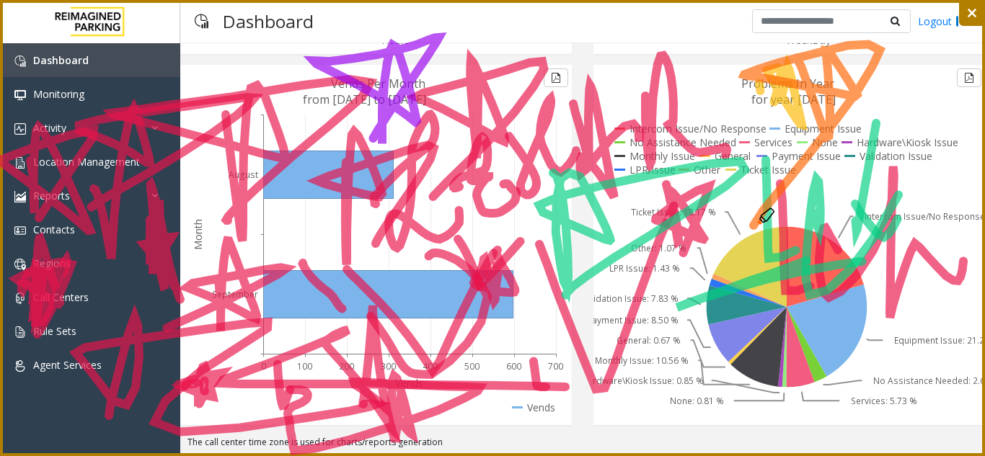
drag, startPoint x: 797, startPoint y: 58, endPoint x: 753, endPoint y: 226, distance: 174.4
click at [753, 226] on icon at bounding box center [492, 228] width 985 height 456
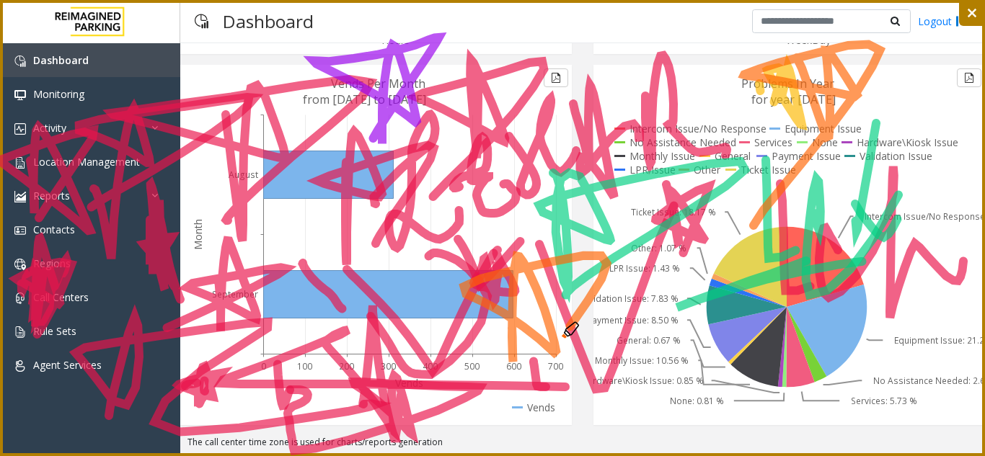
drag, startPoint x: 512, startPoint y: 328, endPoint x: 518, endPoint y: 381, distance: 53.7
click at [518, 381] on icon at bounding box center [492, 228] width 985 height 456
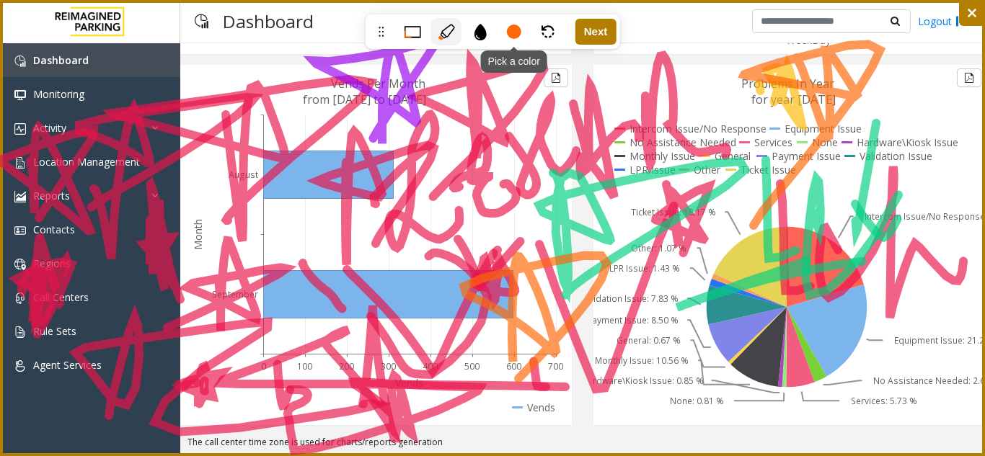
click at [519, 35] on div at bounding box center [514, 32] width 14 height 14
click at [566, 66] on div at bounding box center [562, 65] width 14 height 14
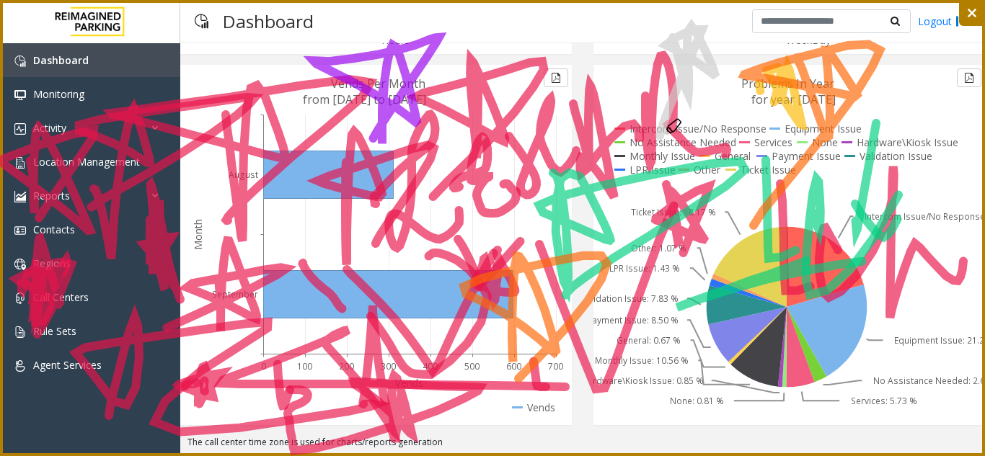
drag, startPoint x: 673, startPoint y: 38, endPoint x: 658, endPoint y: 97, distance: 61.6
click at [660, 138] on icon at bounding box center [492, 228] width 985 height 456
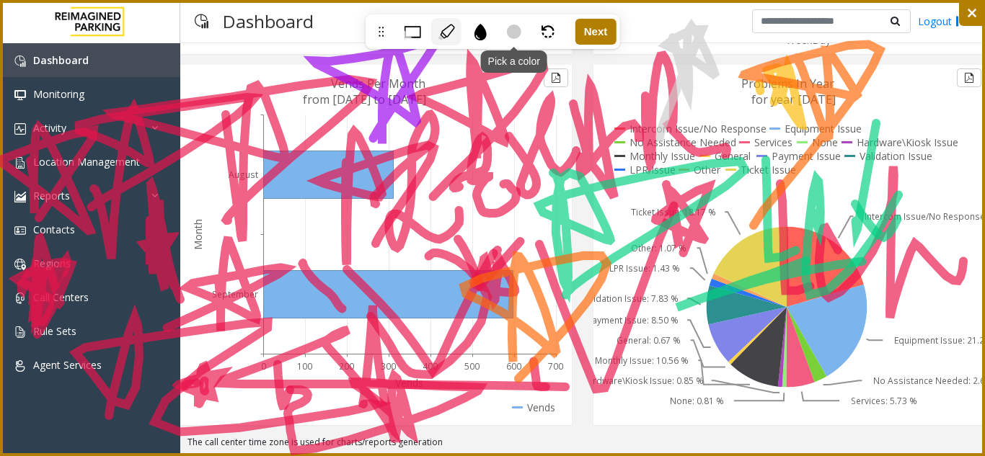
click at [518, 45] on div "Pick a color" at bounding box center [514, 31] width 30 height 27
click at [513, 29] on div at bounding box center [514, 32] width 14 height 14
click at [513, 39] on div "Pick a color" at bounding box center [514, 31] width 30 height 27
click at [530, 61] on div at bounding box center [492, 64] width 167 height 29
click at [540, 65] on div at bounding box center [538, 65] width 14 height 14
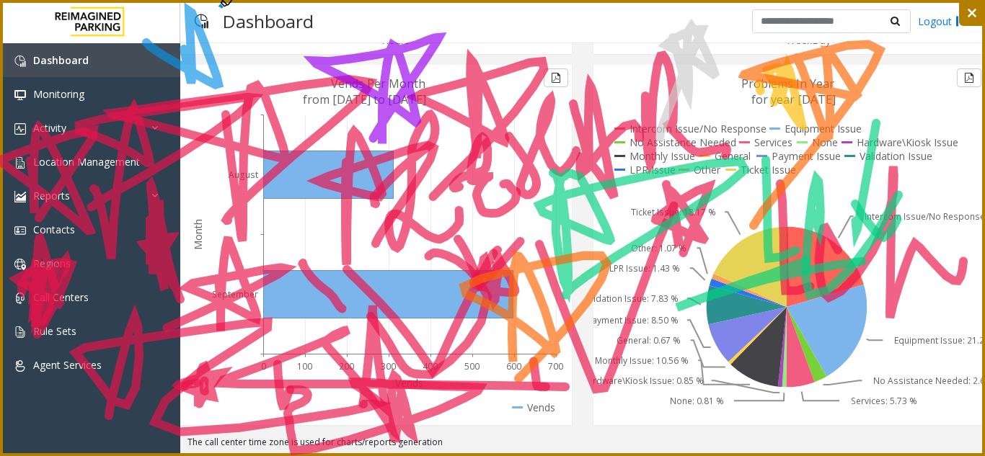
drag, startPoint x: 184, startPoint y: 49, endPoint x: 160, endPoint y: 104, distance: 59.8
click at [160, 104] on icon at bounding box center [492, 228] width 985 height 456
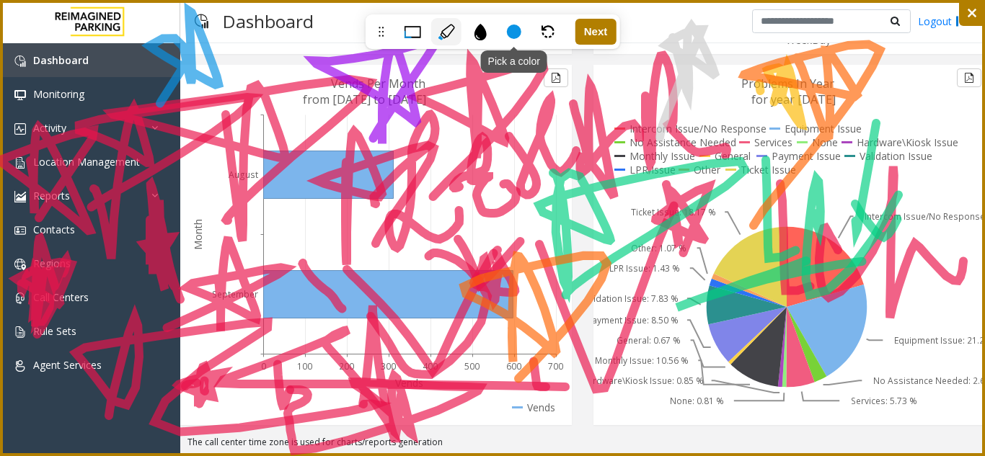
click at [511, 32] on div at bounding box center [514, 32] width 14 height 14
click at [483, 66] on div at bounding box center [492, 64] width 167 height 29
click at [499, 63] on div at bounding box center [492, 65] width 14 height 14
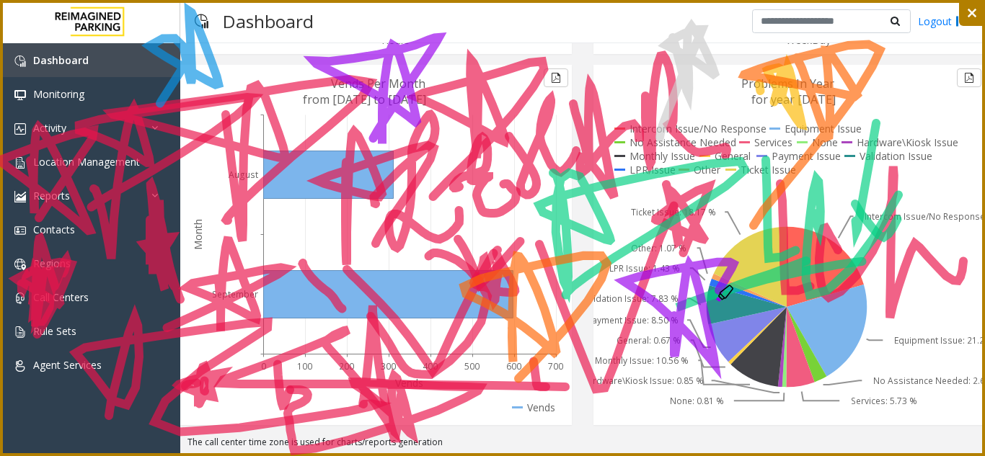
drag, startPoint x: 674, startPoint y: 316, endPoint x: 671, endPoint y: 368, distance: 52.0
click at [671, 368] on icon at bounding box center [492, 228] width 985 height 456
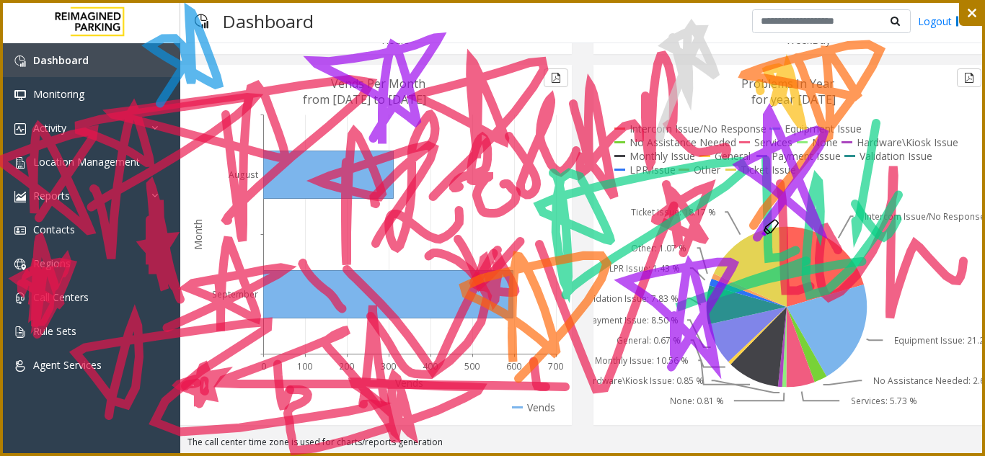
drag, startPoint x: 768, startPoint y: 131, endPoint x: 757, endPoint y: 238, distance: 108.0
click at [757, 238] on icon at bounding box center [492, 228] width 985 height 456
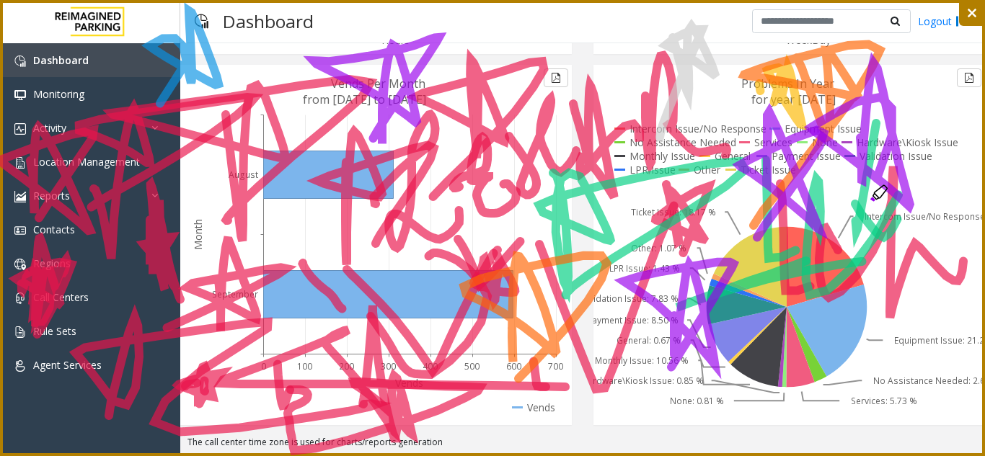
drag, startPoint x: 860, startPoint y: 138, endPoint x: 841, endPoint y: 255, distance: 118.4
click at [841, 255] on icon at bounding box center [492, 228] width 985 height 456
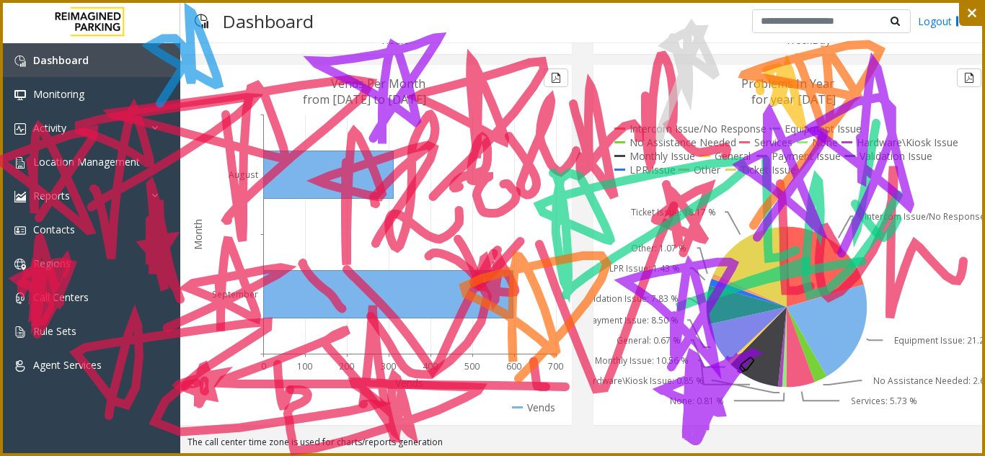
drag, startPoint x: 688, startPoint y: 446, endPoint x: 735, endPoint y: 370, distance: 89.7
click at [735, 370] on icon at bounding box center [492, 228] width 985 height 456
drag, startPoint x: 677, startPoint y: 392, endPoint x: 699, endPoint y: 387, distance: 22.4
click at [699, 387] on icon at bounding box center [492, 228] width 985 height 456
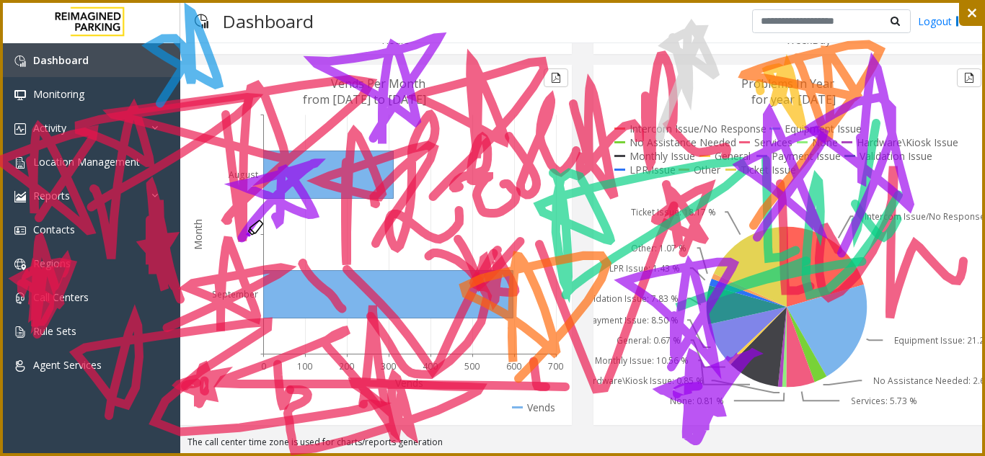
drag, startPoint x: 275, startPoint y: 217, endPoint x: 242, endPoint y: 239, distance: 40.2
click at [242, 239] on icon at bounding box center [492, 228] width 985 height 456
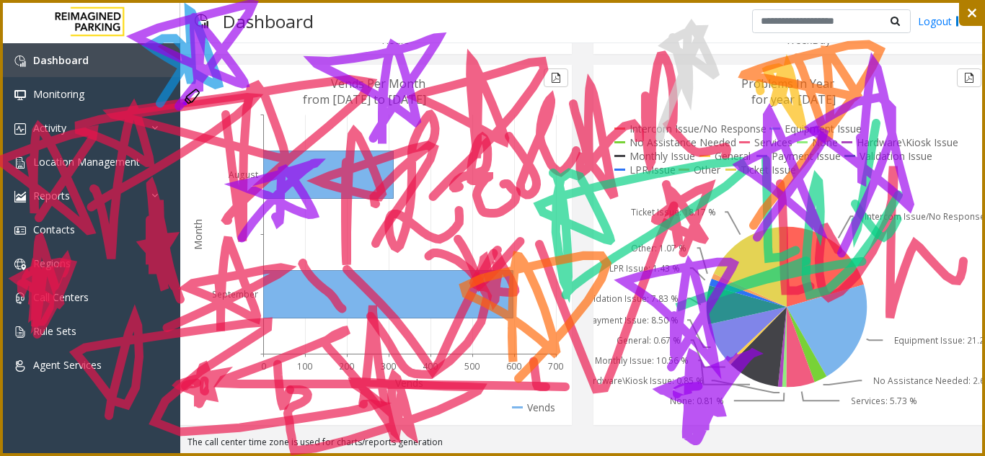
drag, startPoint x: 194, startPoint y: 17, endPoint x: 178, endPoint y: 107, distance: 91.5
click at [178, 107] on icon at bounding box center [492, 228] width 985 height 456
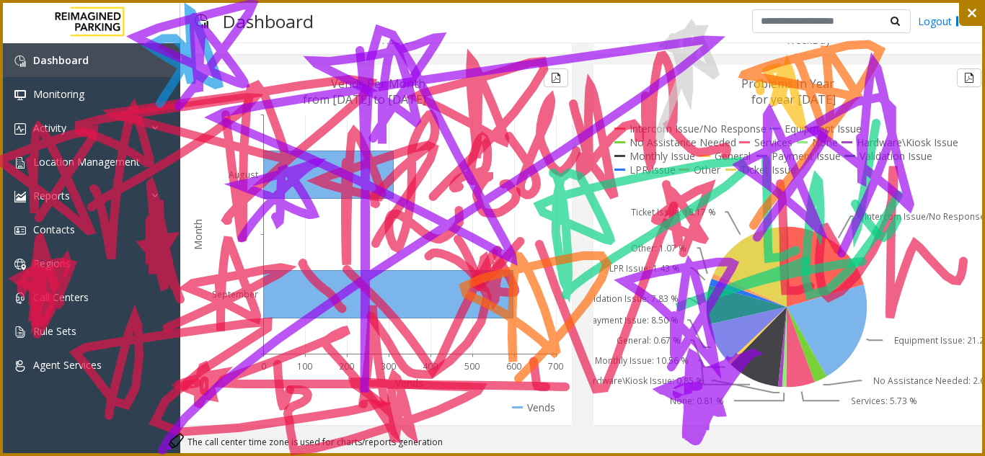
drag, startPoint x: 361, startPoint y: 57, endPoint x: 162, endPoint y: 452, distance: 442.5
click at [162, 452] on icon at bounding box center [492, 228] width 985 height 456
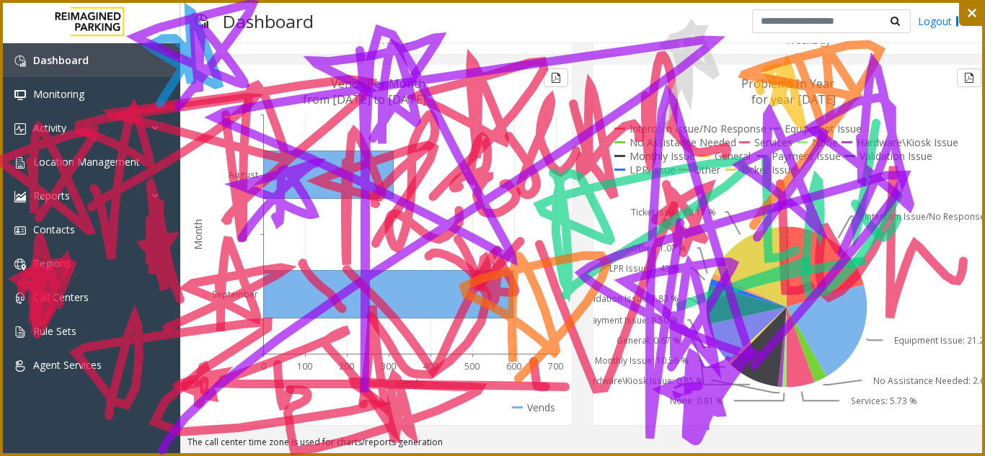
drag, startPoint x: 680, startPoint y: 223, endPoint x: 602, endPoint y: 490, distance: 278.7
click at [602, 456] on html "**********" at bounding box center [492, 228] width 985 height 456
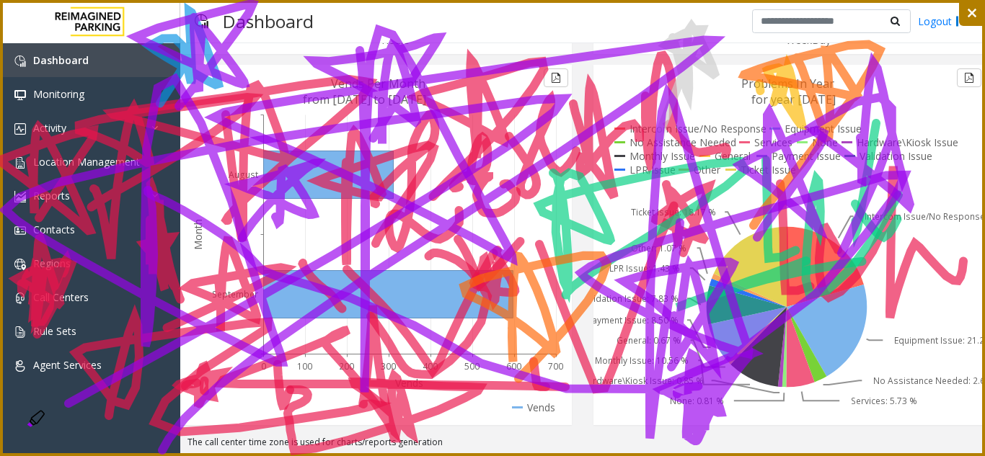
drag, startPoint x: 152, startPoint y: 317, endPoint x: 0, endPoint y: 433, distance: 191.4
click at [2, 450] on icon at bounding box center [492, 228] width 985 height 456
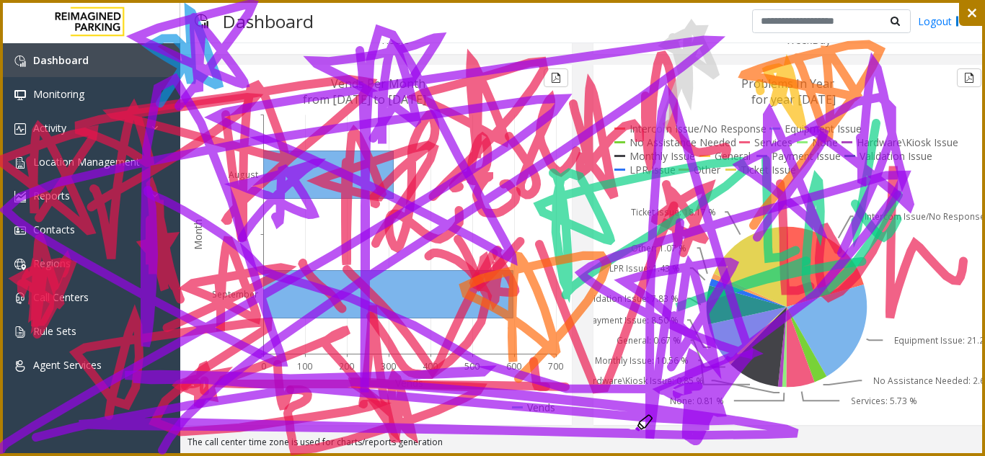
drag, startPoint x: 120, startPoint y: 417, endPoint x: 436, endPoint y: 368, distance: 319.7
click at [496, 425] on icon at bounding box center [492, 228] width 985 height 456
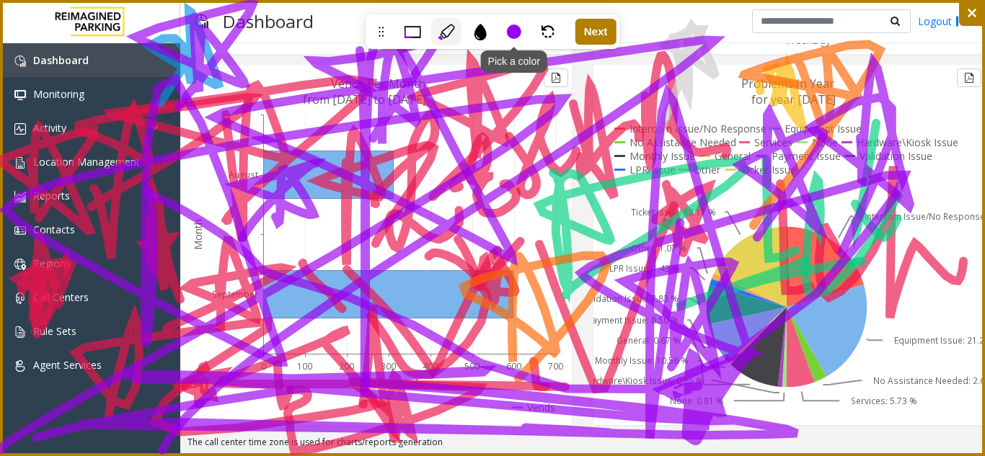
click at [519, 40] on div "Pick a color" at bounding box center [514, 31] width 30 height 27
click at [462, 59] on div at bounding box center [492, 64] width 167 height 29
click at [476, 65] on div at bounding box center [469, 65] width 14 height 14
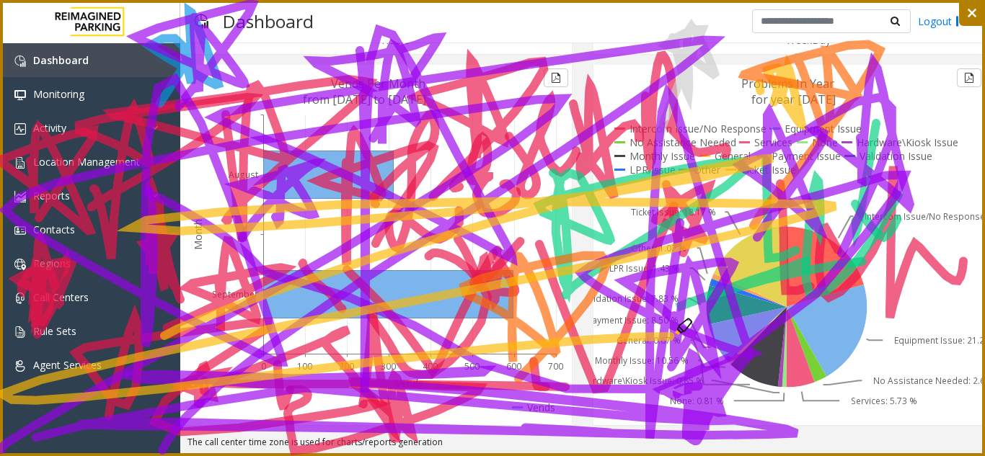
drag, startPoint x: 164, startPoint y: 336, endPoint x: 14, endPoint y: 209, distance: 197.0
click at [572, 360] on icon at bounding box center [492, 228] width 985 height 456
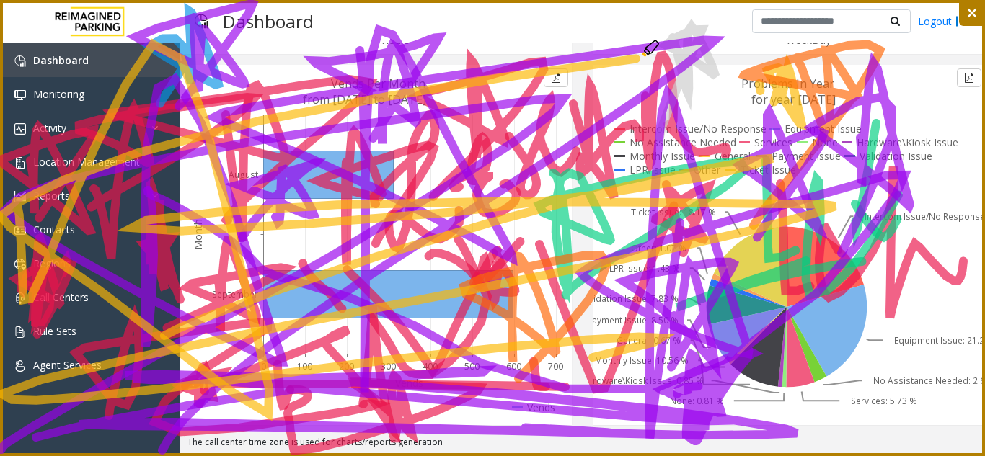
drag, startPoint x: 17, startPoint y: 201, endPoint x: 26, endPoint y: 361, distance: 159.7
click at [26, 361] on icon at bounding box center [492, 228] width 985 height 456
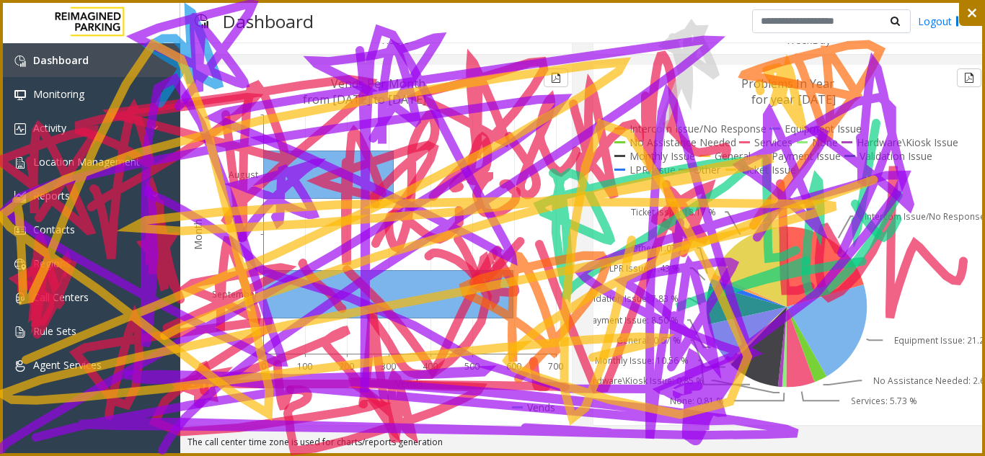
drag, startPoint x: 596, startPoint y: 399, endPoint x: 612, endPoint y: 388, distance: 19.8
click at [612, 388] on icon at bounding box center [492, 228] width 985 height 456
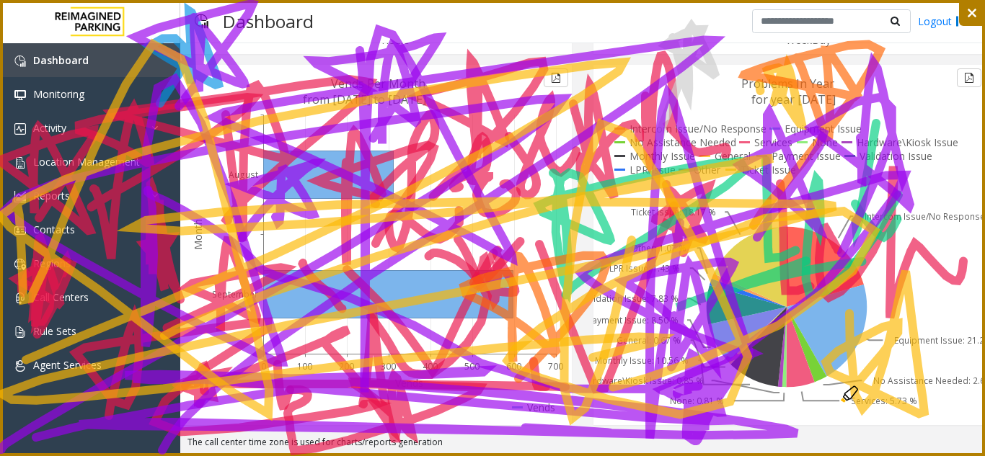
drag, startPoint x: 850, startPoint y: 314, endPoint x: 752, endPoint y: 340, distance: 100.9
click at [813, 425] on icon at bounding box center [492, 228] width 985 height 456
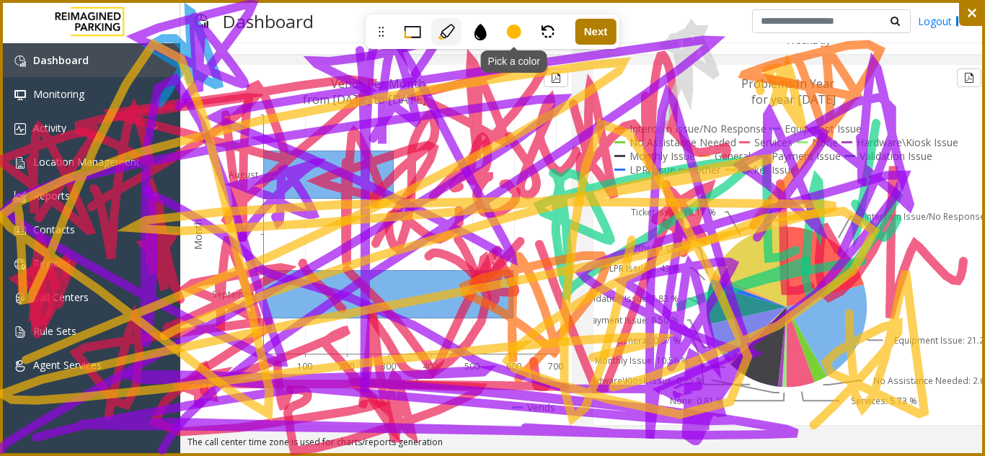
click at [518, 34] on div at bounding box center [514, 32] width 14 height 14
click at [534, 63] on div at bounding box center [538, 65] width 14 height 14
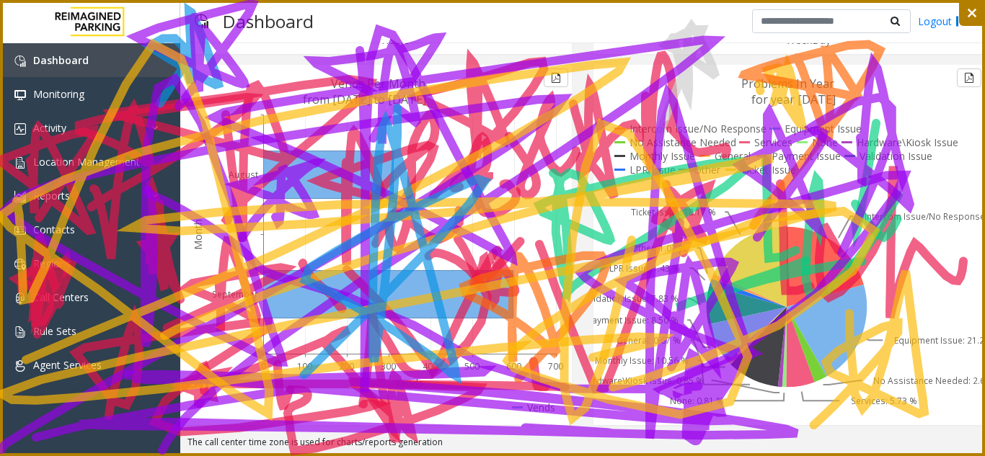
drag, startPoint x: 389, startPoint y: 260, endPoint x: 491, endPoint y: 256, distance: 101.7
click at [231, 454] on icon at bounding box center [492, 228] width 985 height 456
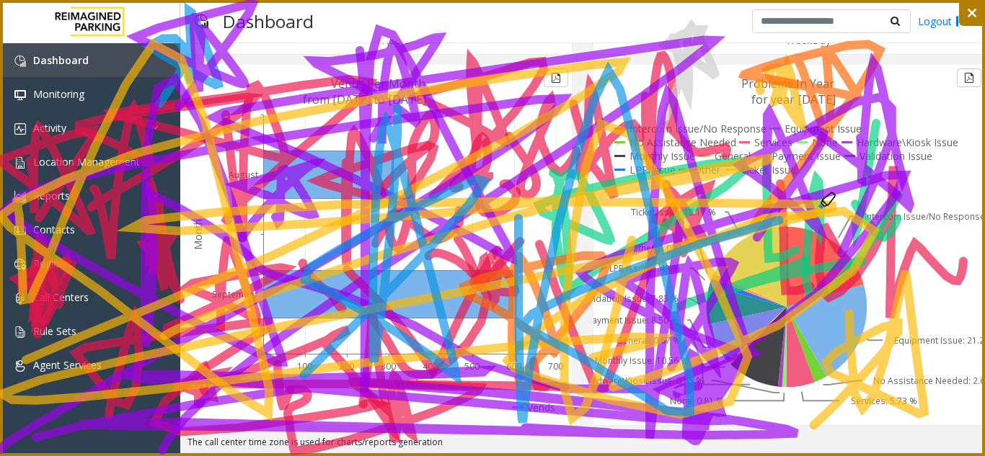
drag, startPoint x: 519, startPoint y: 219, endPoint x: 493, endPoint y: 401, distance: 184.3
click at [488, 418] on icon at bounding box center [492, 228] width 985 height 456
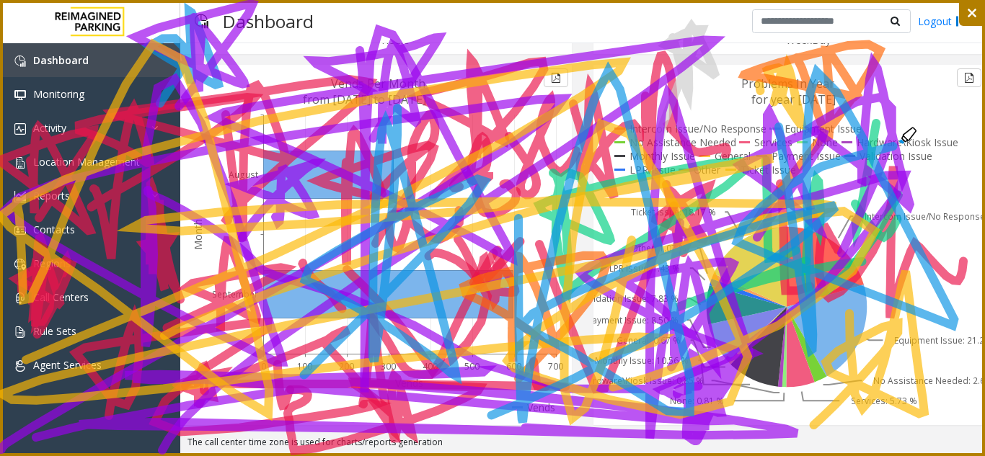
drag, startPoint x: 780, startPoint y: 134, endPoint x: 819, endPoint y: 294, distance: 164.2
click at [819, 294] on icon at bounding box center [492, 228] width 985 height 456
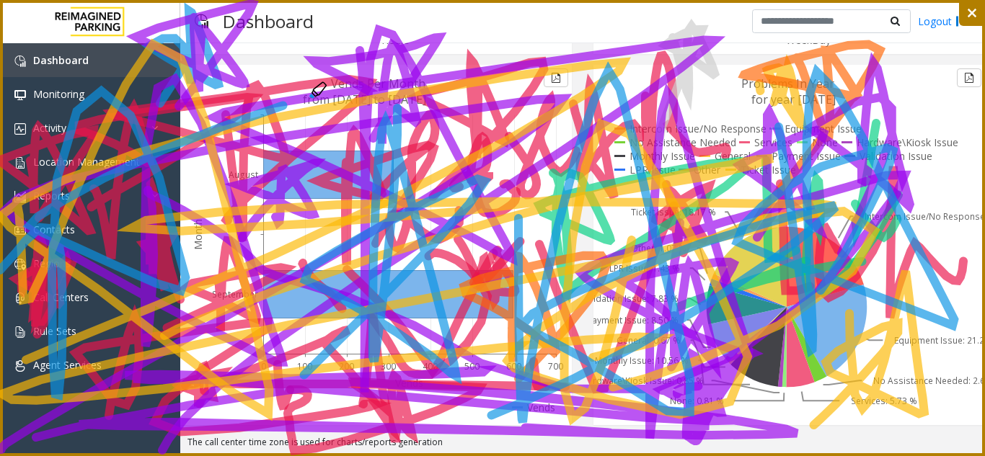
drag, startPoint x: 1, startPoint y: 270, endPoint x: 61, endPoint y: 273, distance: 59.9
click at [16, 319] on icon at bounding box center [492, 228] width 985 height 456
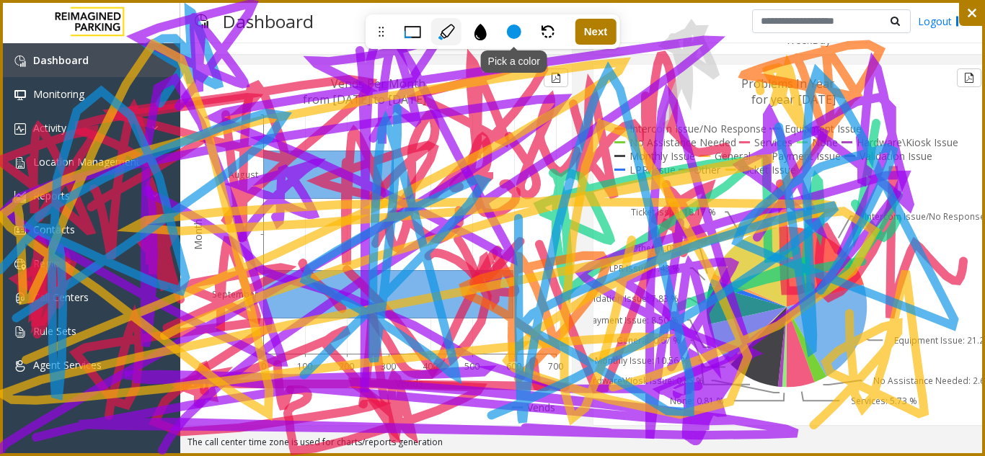
click at [521, 39] on div "Pick a color" at bounding box center [514, 31] width 30 height 27
click at [451, 65] on div at bounding box center [446, 65] width 14 height 14
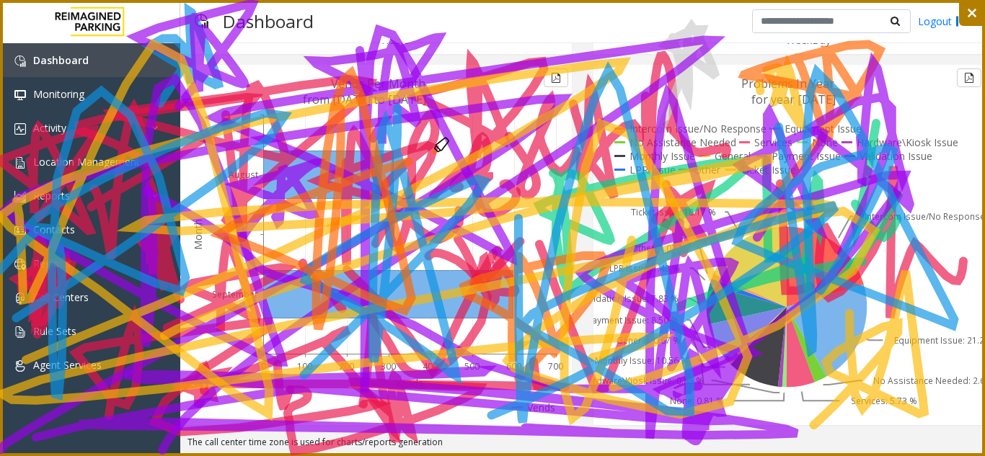
drag, startPoint x: 340, startPoint y: 108, endPoint x: 428, endPoint y: 156, distance: 99.4
click at [428, 156] on icon at bounding box center [492, 228] width 985 height 456
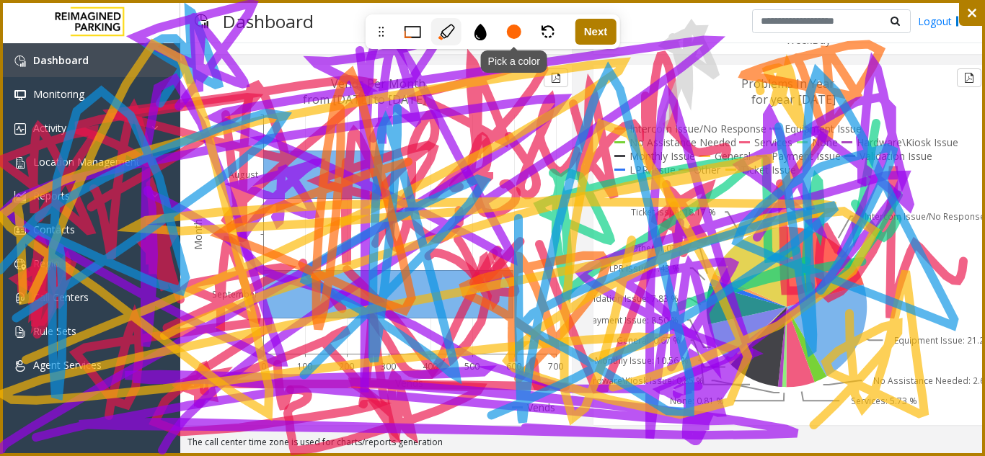
click at [513, 31] on div at bounding box center [514, 32] width 14 height 14
click at [421, 69] on div at bounding box center [423, 65] width 14 height 14
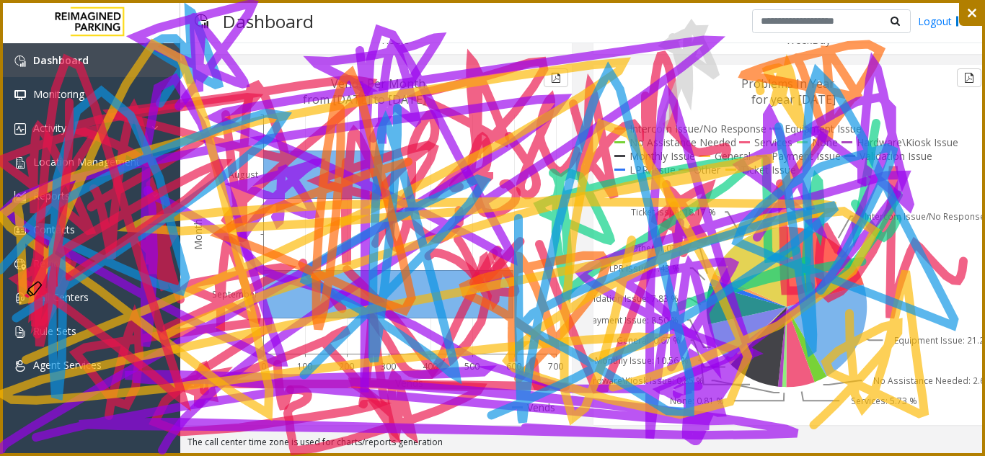
drag, startPoint x: 69, startPoint y: 185, endPoint x: 14, endPoint y: 304, distance: 131.0
click at [14, 304] on icon at bounding box center [492, 228] width 985 height 456
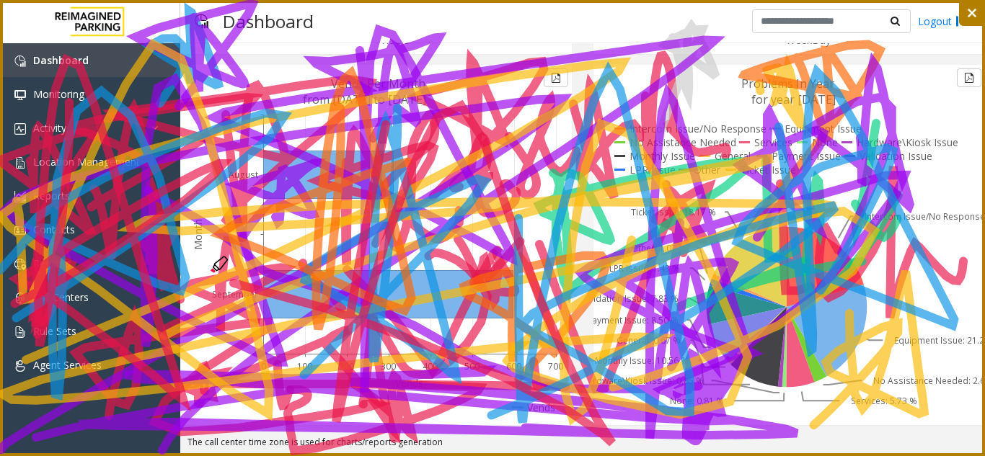
drag, startPoint x: 386, startPoint y: 125, endPoint x: 666, endPoint y: 257, distance: 310.0
click at [681, 250] on icon at bounding box center [492, 228] width 985 height 456
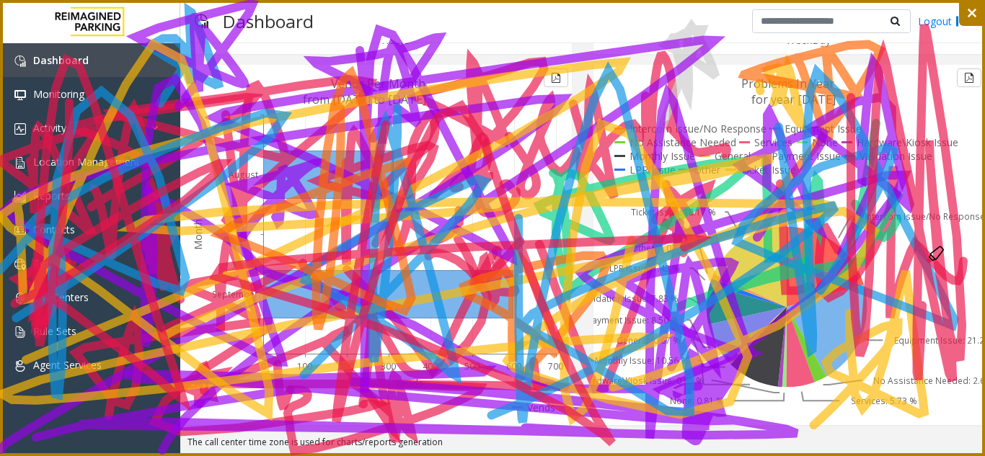
drag, startPoint x: 851, startPoint y: 97, endPoint x: 924, endPoint y: 142, distance: 85.5
click at [924, 133] on icon at bounding box center [492, 228] width 985 height 456
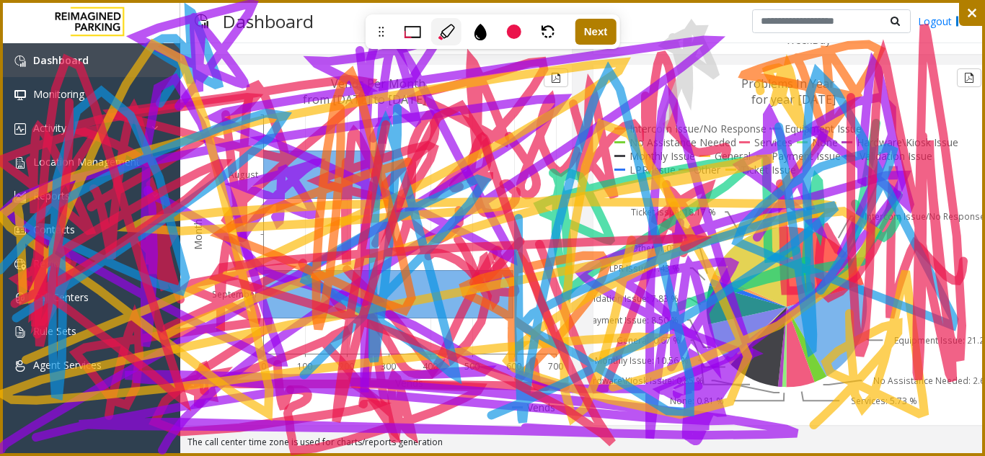
click at [966, 13] on icon at bounding box center [972, 13] width 14 height 14
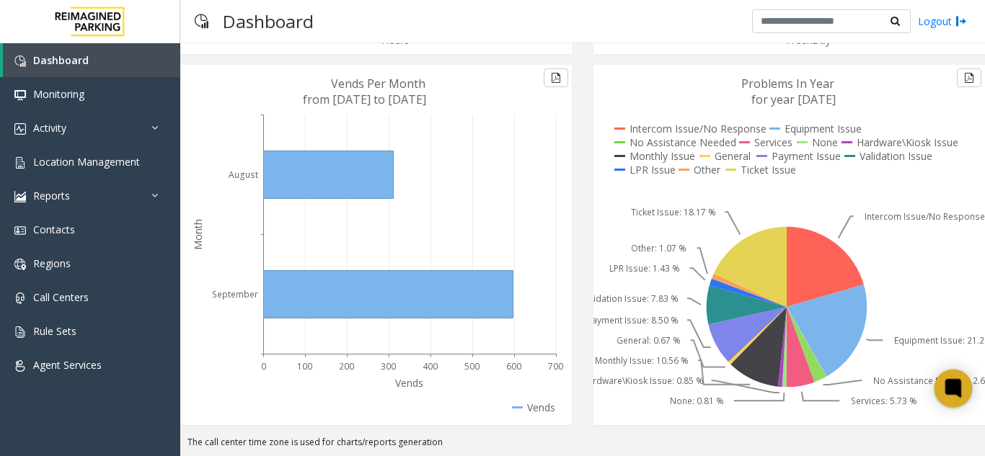
click at [938, 397] on div at bounding box center [954, 389] width 38 height 38
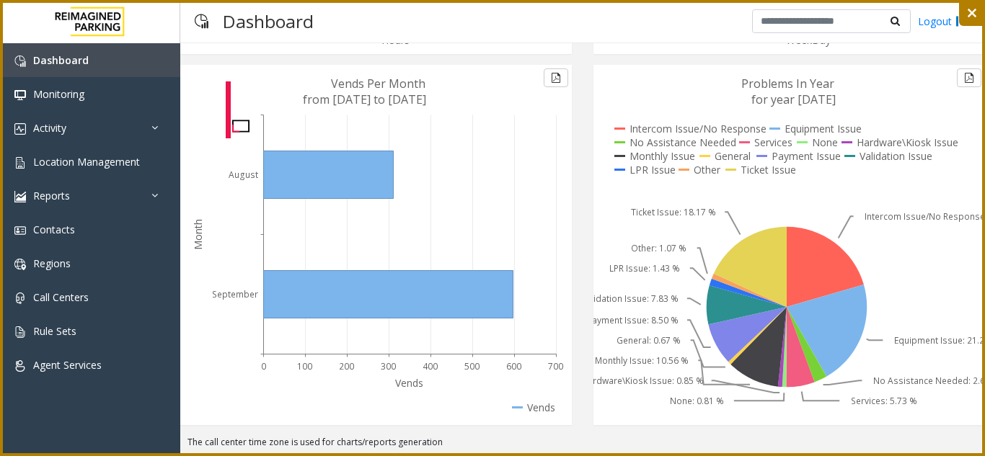
drag, startPoint x: 229, startPoint y: 84, endPoint x: 228, endPoint y: 136, distance: 52.6
click at [228, 136] on icon at bounding box center [492, 228] width 985 height 456
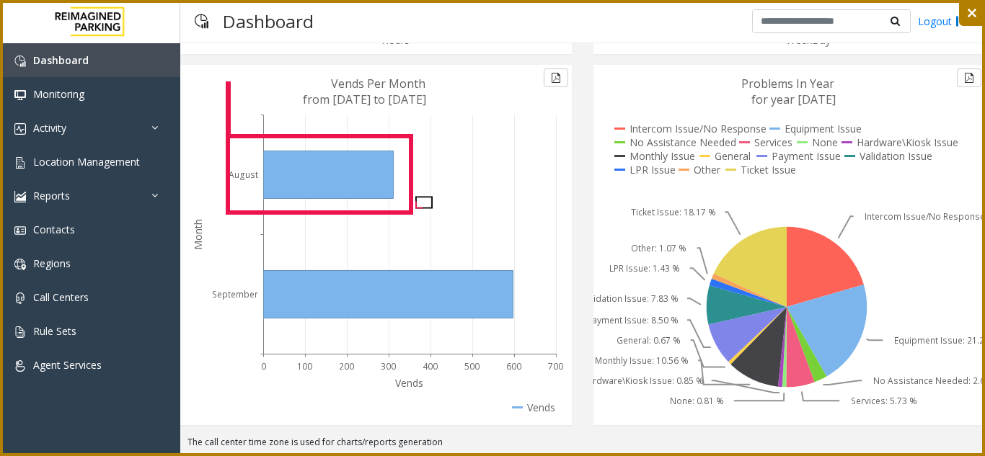
drag, startPoint x: 228, startPoint y: 136, endPoint x: 415, endPoint y: 213, distance: 202.5
click at [415, 213] on icon at bounding box center [492, 228] width 985 height 456
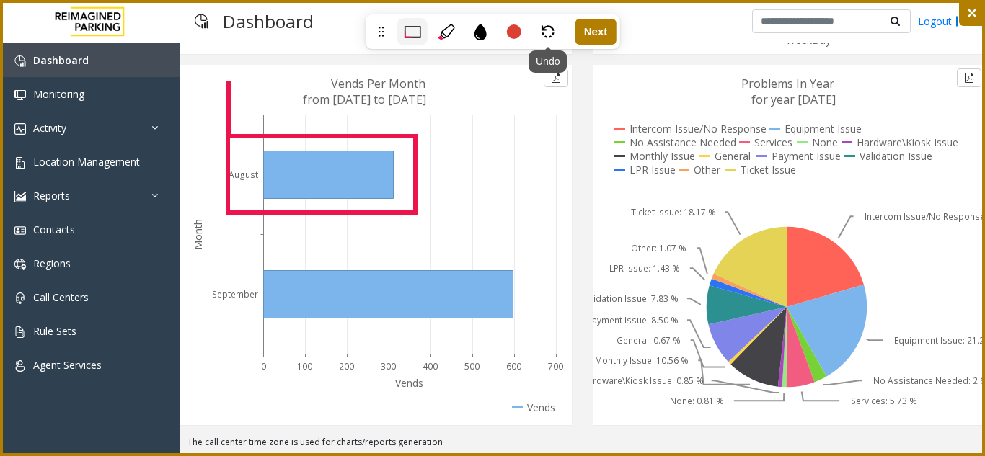
click at [539, 30] on div "Undo" at bounding box center [548, 31] width 30 height 27
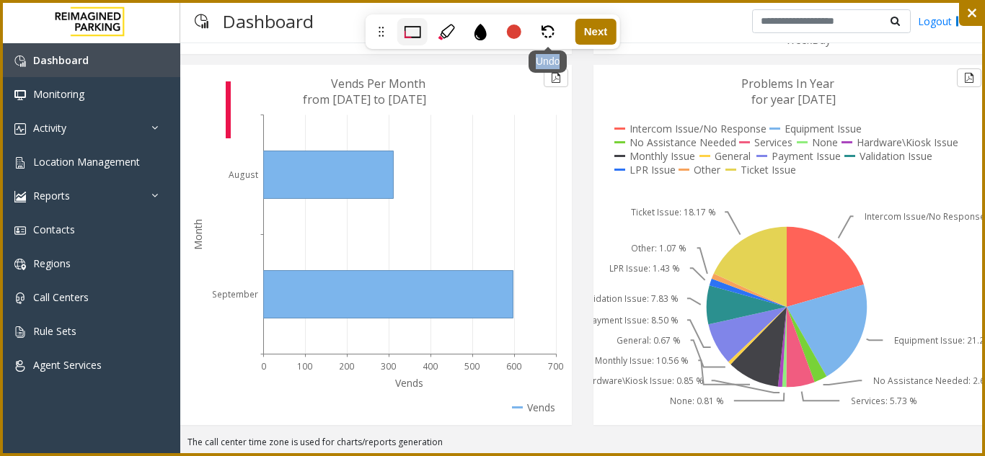
click at [539, 30] on div "Undo" at bounding box center [548, 31] width 30 height 27
click at [441, 30] on icon at bounding box center [446, 32] width 17 height 17
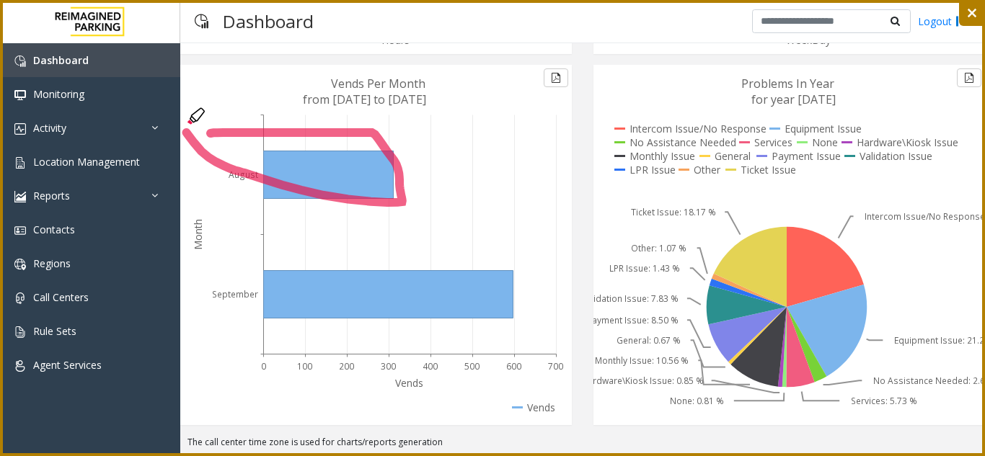
drag, startPoint x: 211, startPoint y: 133, endPoint x: 177, endPoint y: 107, distance: 43.1
click at [176, 107] on icon at bounding box center [492, 228] width 985 height 456
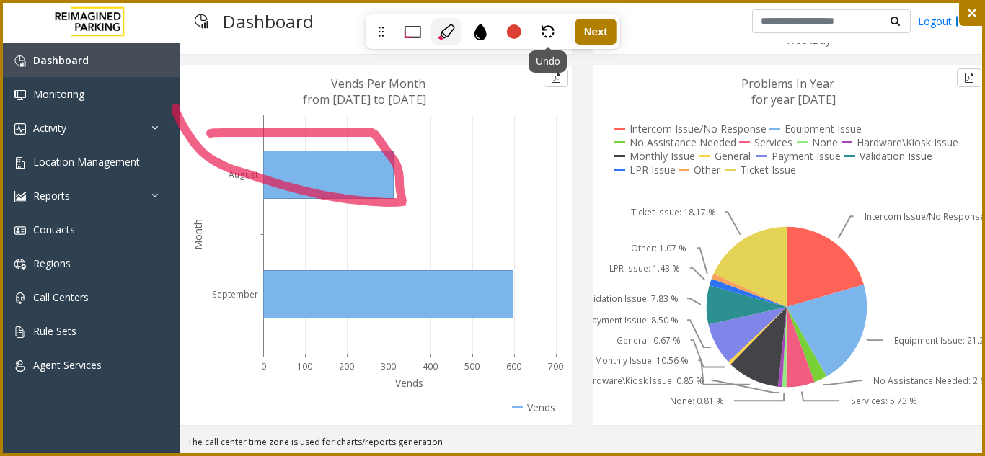
click at [547, 32] on icon at bounding box center [548, 31] width 13 height 13
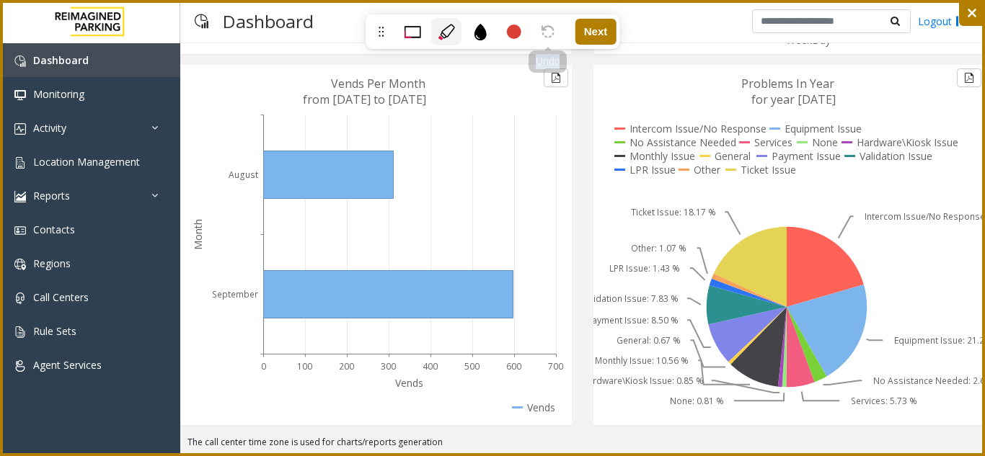
click at [547, 32] on icon at bounding box center [548, 31] width 13 height 13
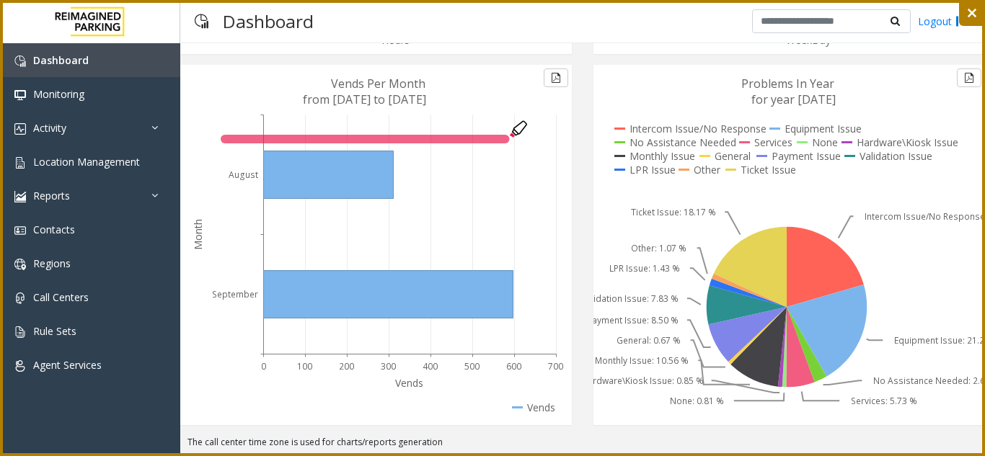
drag, startPoint x: 225, startPoint y: 139, endPoint x: 506, endPoint y: 139, distance: 280.5
click at [506, 139] on icon at bounding box center [492, 228] width 985 height 456
drag, startPoint x: 506, startPoint y: 151, endPoint x: 506, endPoint y: 216, distance: 64.2
click at [506, 216] on icon at bounding box center [492, 228] width 985 height 456
drag, startPoint x: 223, startPoint y: 138, endPoint x: 224, endPoint y: 221, distance: 82.9
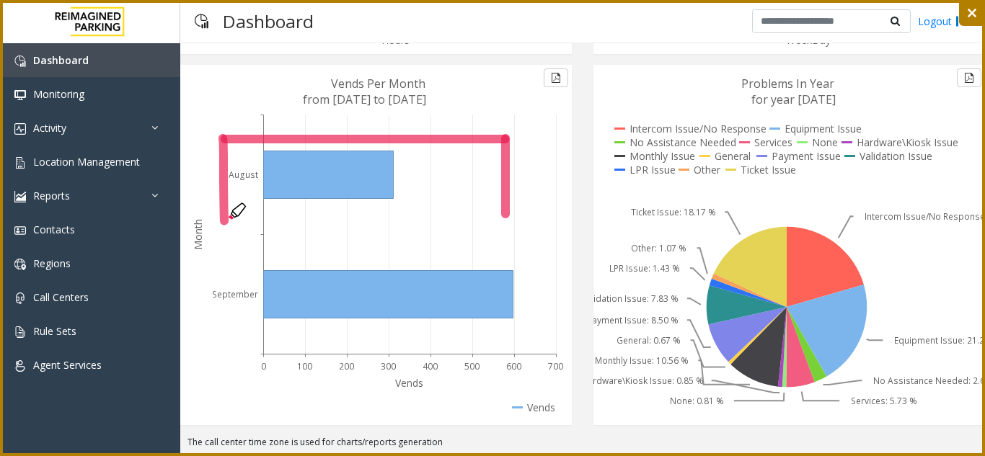
click at [224, 221] on icon at bounding box center [492, 228] width 985 height 456
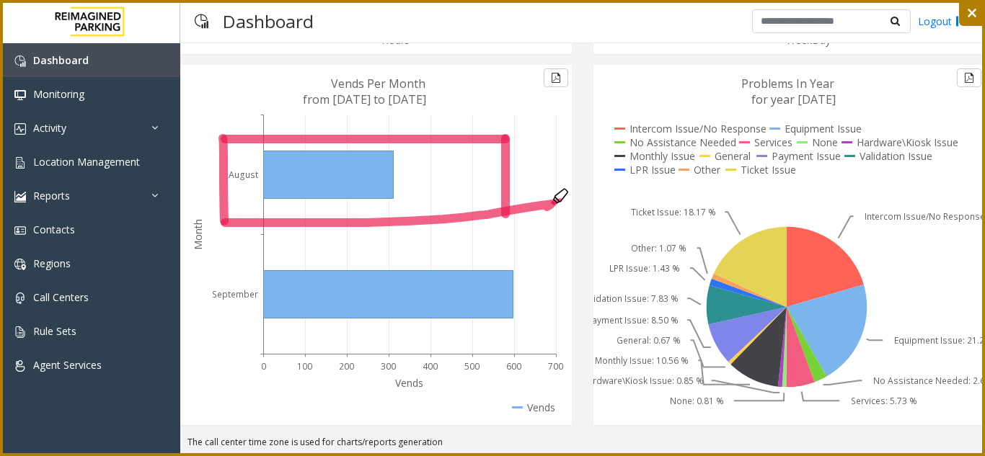
drag, startPoint x: 225, startPoint y: 223, endPoint x: 542, endPoint y: 208, distance: 317.6
click at [542, 208] on icon at bounding box center [492, 228] width 985 height 456
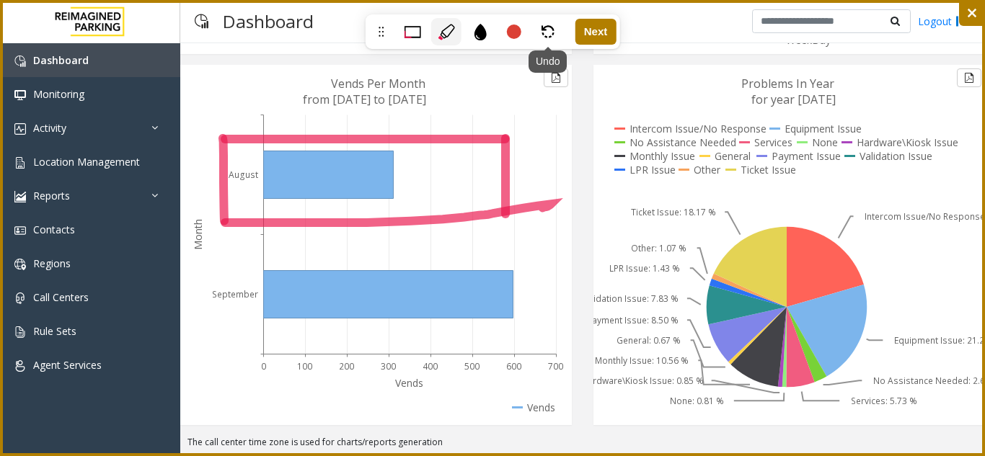
click at [550, 32] on icon at bounding box center [548, 31] width 13 height 13
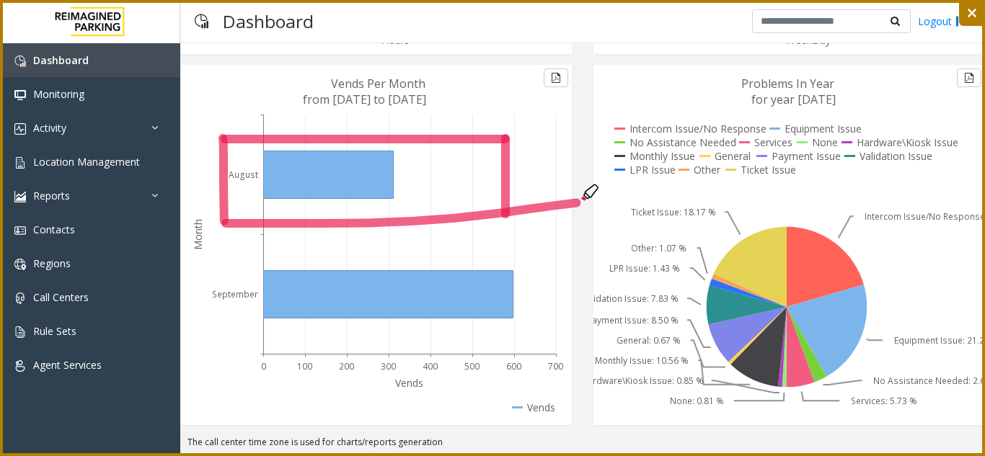
drag, startPoint x: 226, startPoint y: 224, endPoint x: 577, endPoint y: 203, distance: 351.8
click at [577, 203] on icon at bounding box center [492, 228] width 985 height 456
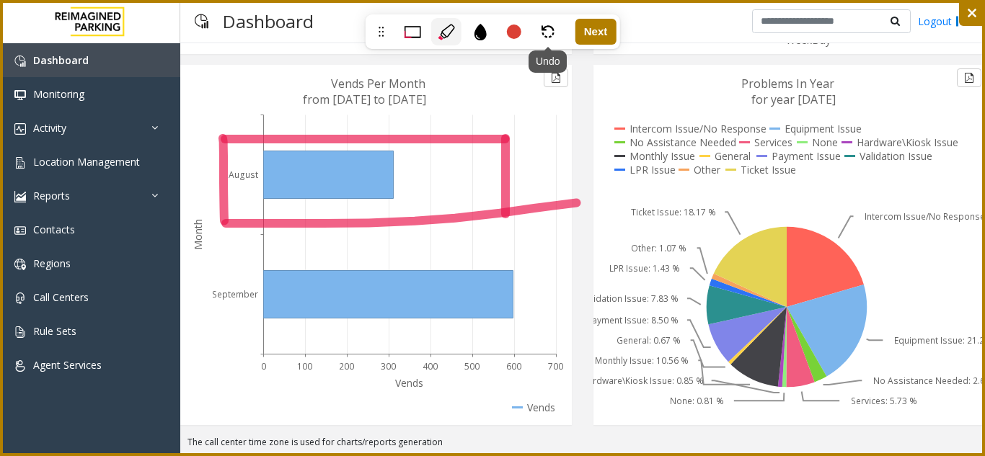
click at [547, 27] on icon at bounding box center [548, 31] width 13 height 13
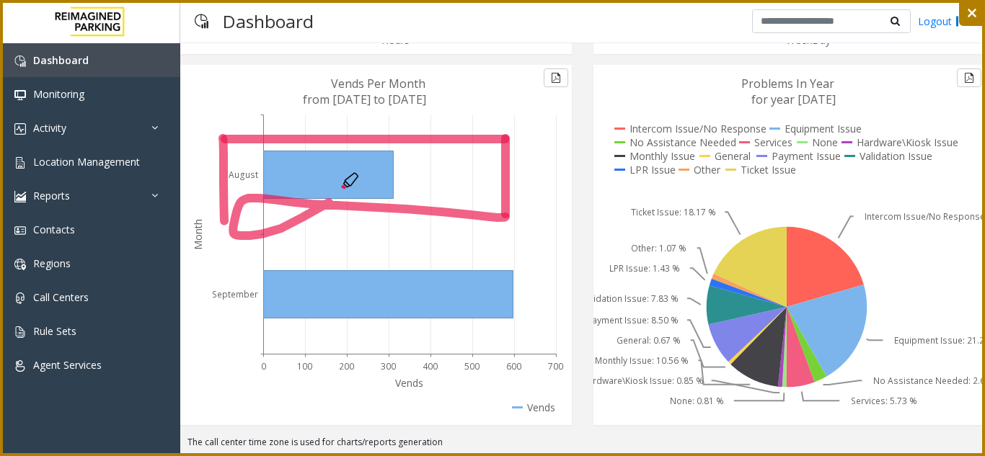
drag, startPoint x: 497, startPoint y: 218, endPoint x: 336, endPoint y: 182, distance: 164.7
click at [336, 182] on icon at bounding box center [492, 228] width 985 height 456
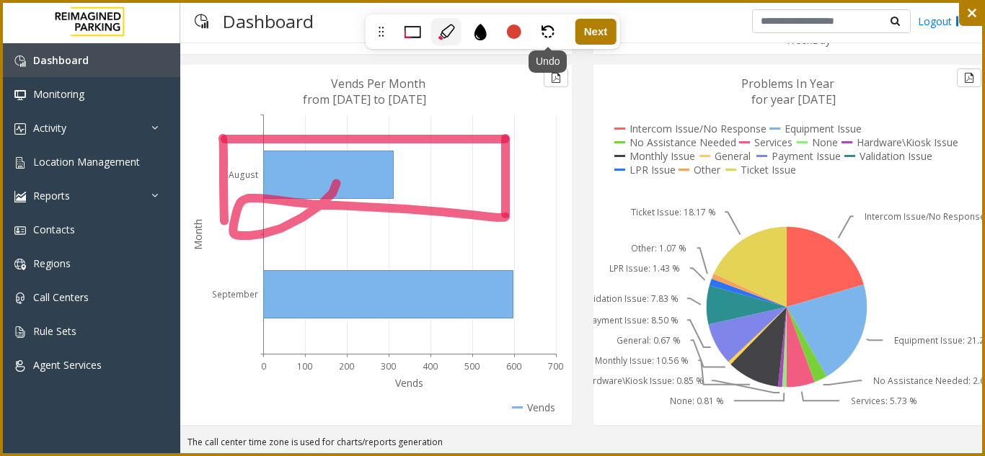
click at [550, 34] on icon at bounding box center [548, 31] width 13 height 13
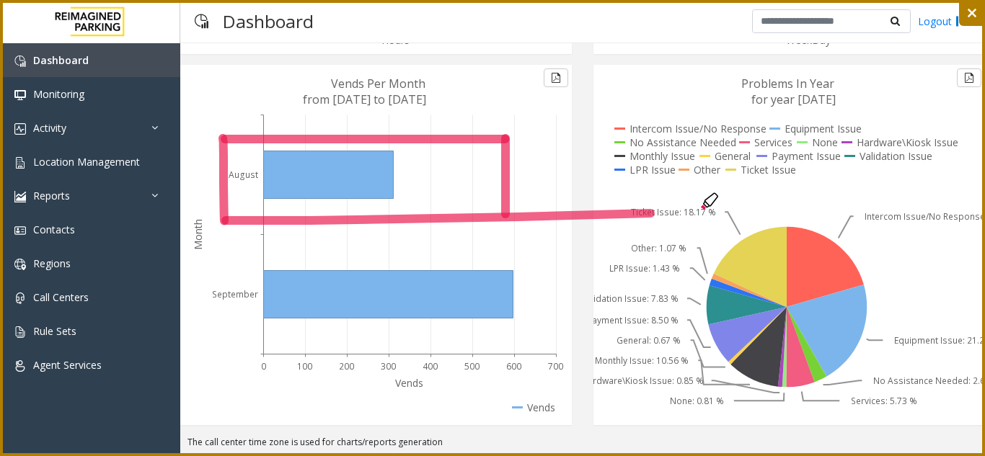
drag, startPoint x: 226, startPoint y: 221, endPoint x: 697, endPoint y: 211, distance: 471.0
click at [697, 211] on icon at bounding box center [492, 228] width 985 height 456
drag, startPoint x: 976, startPoint y: 25, endPoint x: 974, endPoint y: 3, distance: 22.5
click at [976, 25] on div at bounding box center [972, 13] width 26 height 26
